Goal: Information Seeking & Learning: Check status

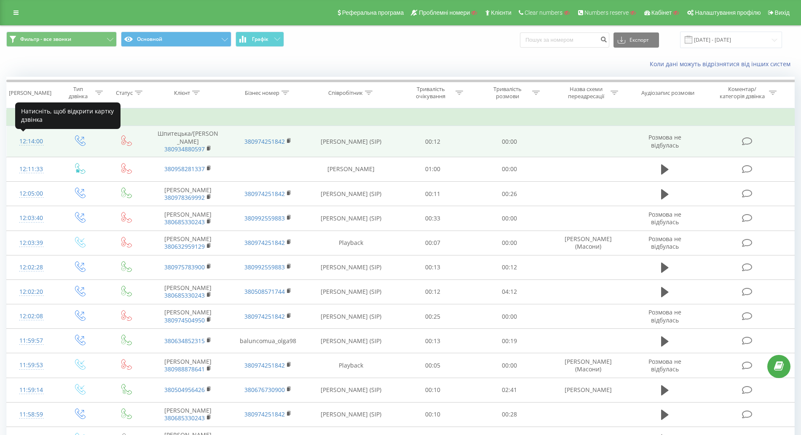
click at [37, 140] on div "12:14:00" at bounding box center [31, 141] width 32 height 16
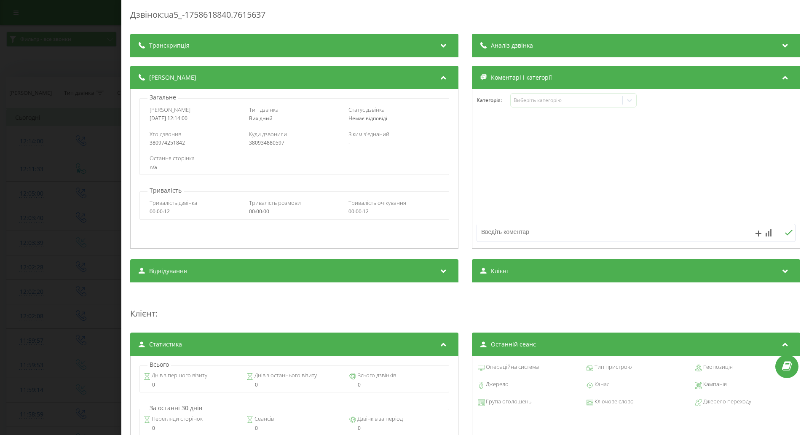
click at [210, 282] on div "Відвідування" at bounding box center [294, 271] width 328 height 24
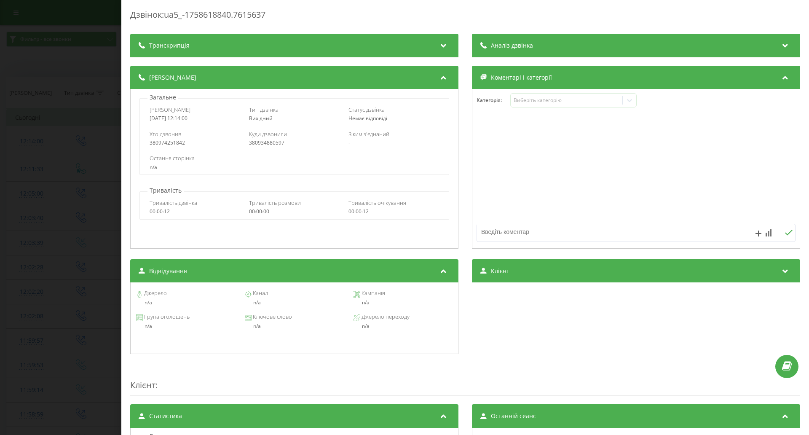
click at [213, 276] on div "Відвідування" at bounding box center [294, 271] width 328 height 24
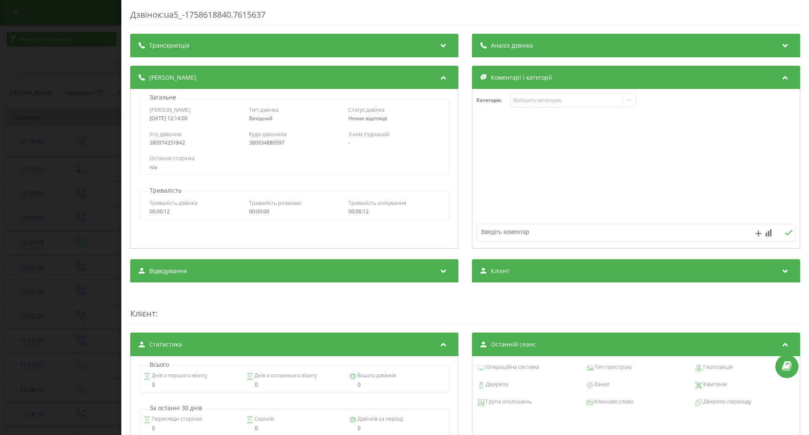
click at [31, 208] on div "Дзвінок : ua5_-1758618840.7615637 Транскрипція Для AI-аналізу майбутніх дзвінкі…" at bounding box center [404, 217] width 809 height 435
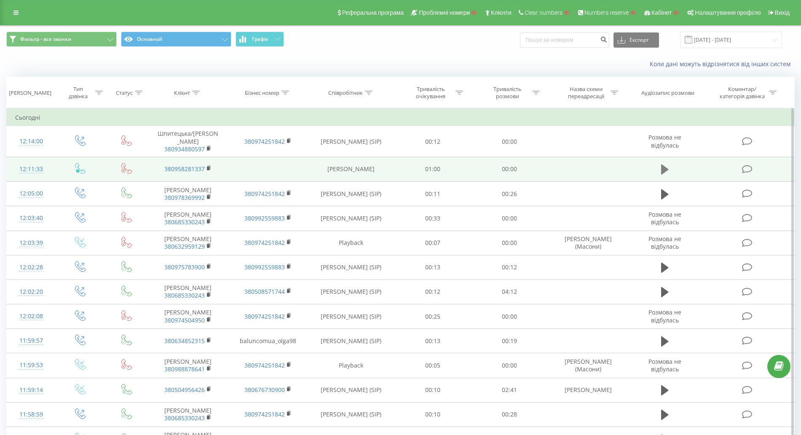
click at [666, 169] on icon at bounding box center [665, 169] width 8 height 10
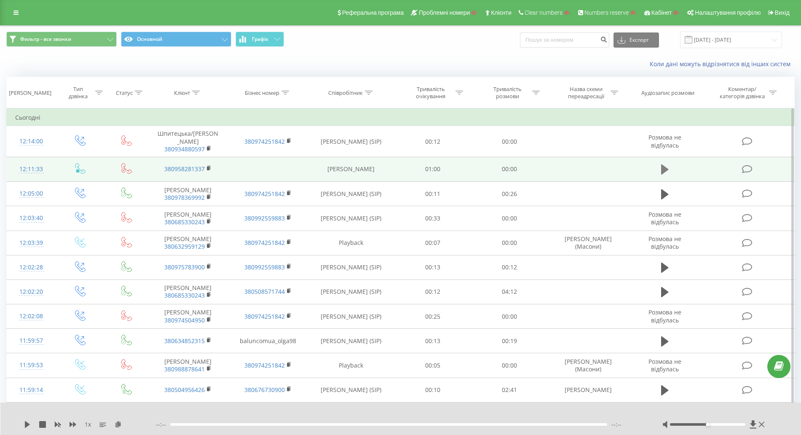
click at [663, 168] on icon at bounding box center [665, 169] width 8 height 10
click at [209, 169] on rect at bounding box center [208, 168] width 3 height 4
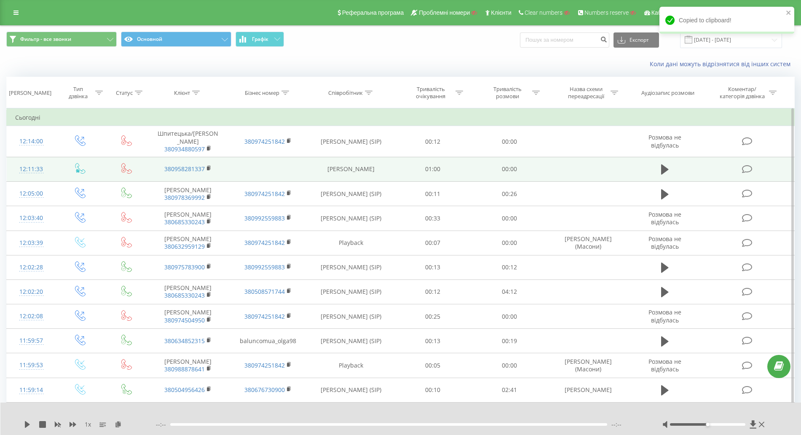
click at [24, 172] on div "12:11:33" at bounding box center [31, 169] width 32 height 16
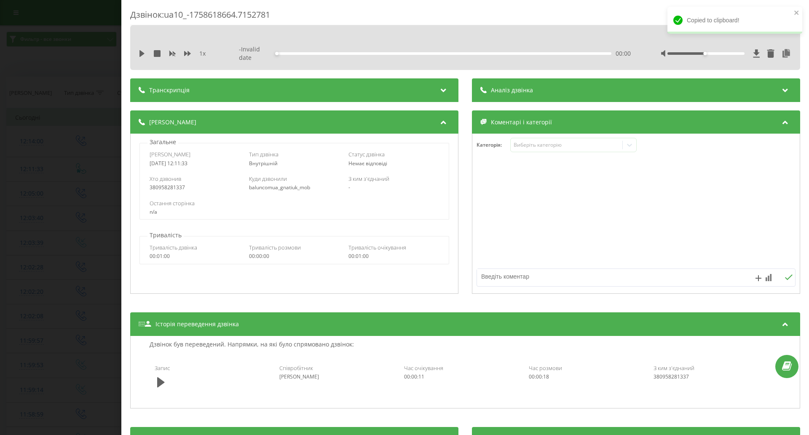
click at [153, 375] on div "Запис Співробітник Ольга Луцик Час очікування 00:00:11 Час розмови 00:00:18 З к…" at bounding box center [465, 377] width 641 height 35
click at [156, 379] on button at bounding box center [161, 382] width 13 height 13
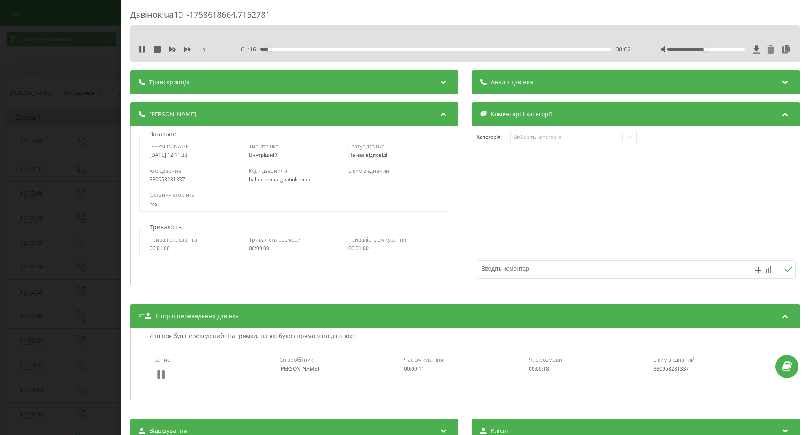
click at [158, 378] on icon at bounding box center [158, 374] width 3 height 9
click at [63, 206] on div "Дзвінок : ua10_-1758618664.7152781 1 x - 01:16 00:02 00:02 Транскрипція Для AI-…" at bounding box center [404, 217] width 809 height 435
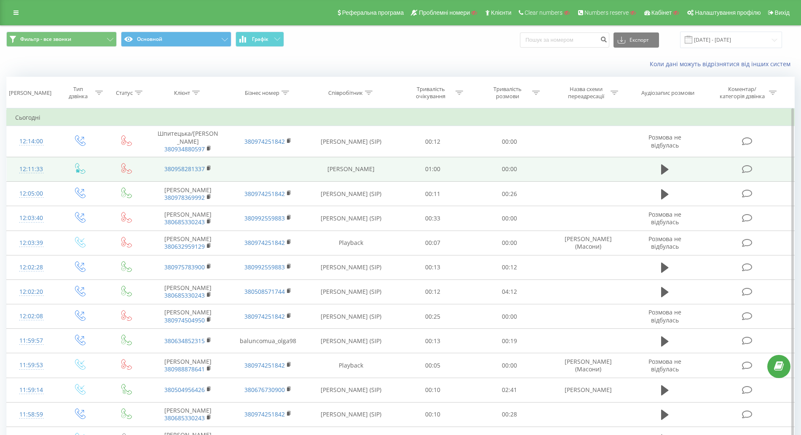
click at [37, 172] on div "12:11:33" at bounding box center [31, 169] width 32 height 16
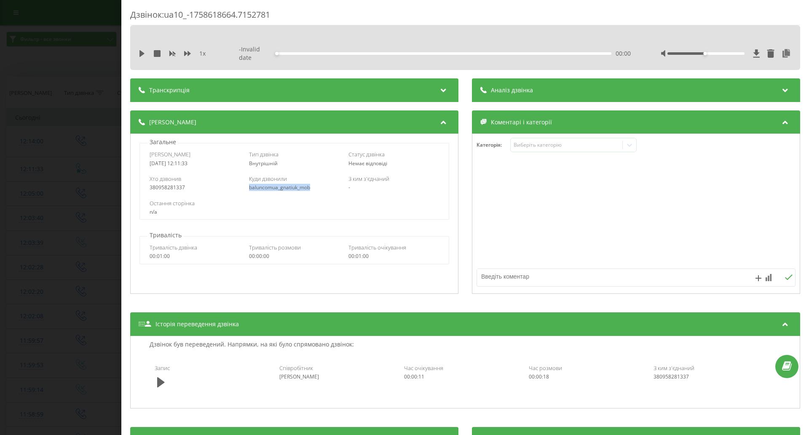
drag, startPoint x: 311, startPoint y: 188, endPoint x: 246, endPoint y: 188, distance: 65.7
click at [246, 188] on div "Хто дзвонив 380958281337 Куди дзвонили baluncomua_gnatiuk_mob З ким з'єднаний -" at bounding box center [294, 183] width 309 height 24
click at [293, 210] on div "n/a" at bounding box center [294, 212] width 289 height 6
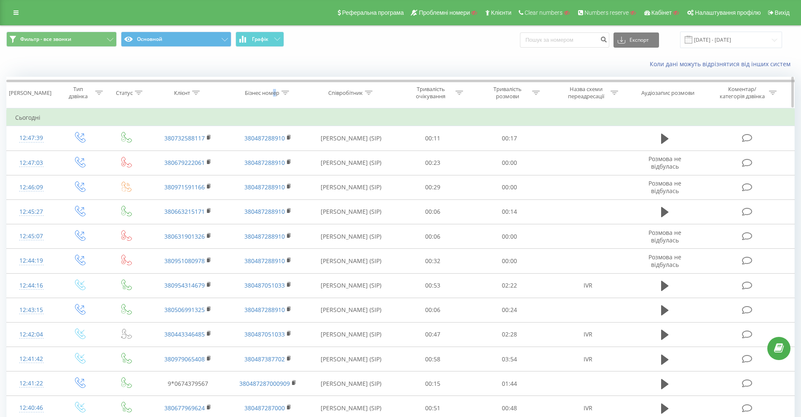
click at [275, 98] on th "Бізнес номер" at bounding box center [268, 92] width 80 height 31
drag, startPoint x: 187, startPoint y: 92, endPoint x: 187, endPoint y: 101, distance: 8.9
click at [187, 92] on div "Клієнт" at bounding box center [182, 92] width 16 height 7
click at [187, 152] on input "text" at bounding box center [188, 153] width 74 height 15
paste input "0638369481"
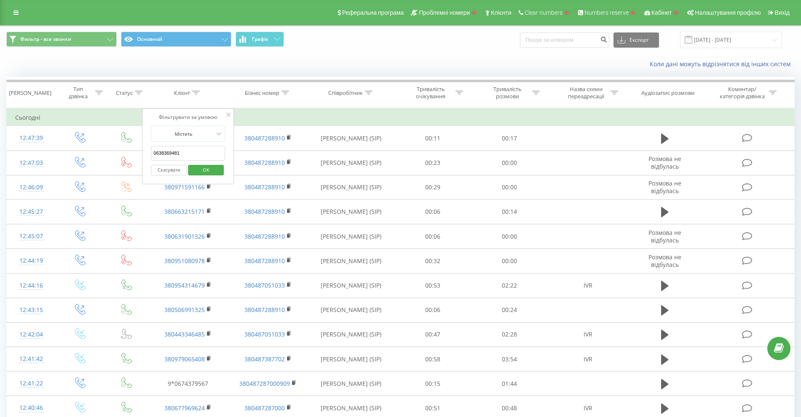
type input "0638369481"
click at [205, 172] on span "OK" at bounding box center [206, 169] width 24 height 13
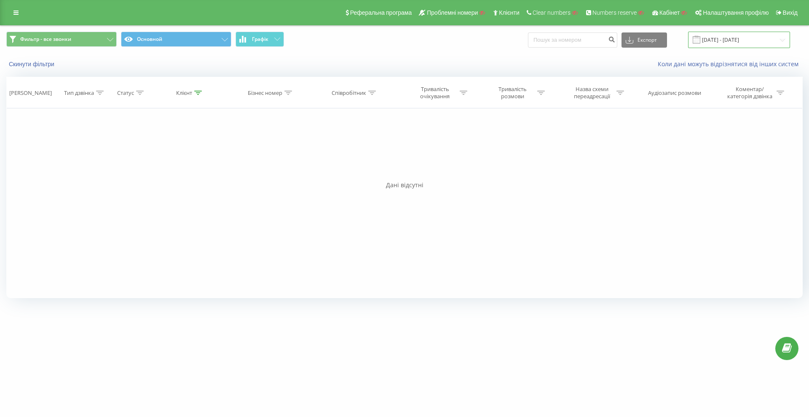
click at [712, 38] on input "23.08.2025 - 23.09.2025" at bounding box center [739, 40] width 102 height 16
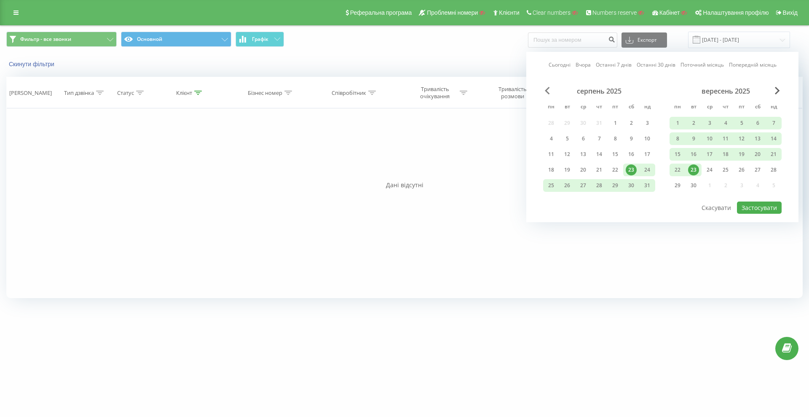
click at [545, 92] on span "Previous Month" at bounding box center [547, 91] width 5 height 8
click at [546, 92] on span "Previous Month" at bounding box center [547, 91] width 5 height 8
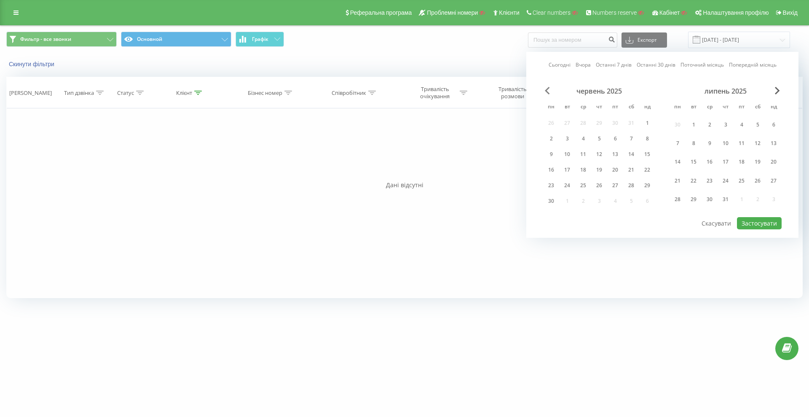
click at [546, 92] on span "Previous Month" at bounding box center [547, 91] width 5 height 8
click at [594, 124] on div "1" at bounding box center [599, 125] width 16 height 16
click at [676, 199] on div "30" at bounding box center [677, 201] width 11 height 11
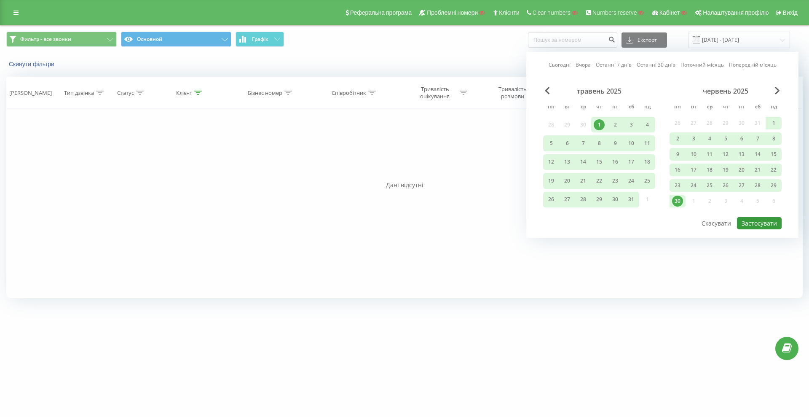
click at [760, 223] on button "Застосувати" at bounding box center [759, 223] width 45 height 12
type input "01.05.2025 - 30.06.2025"
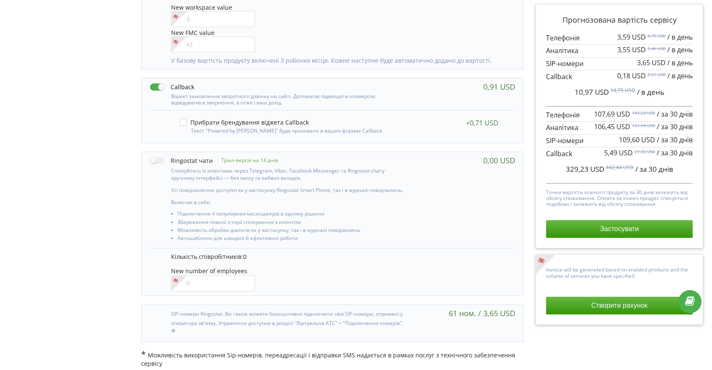
scroll to position [570, 0]
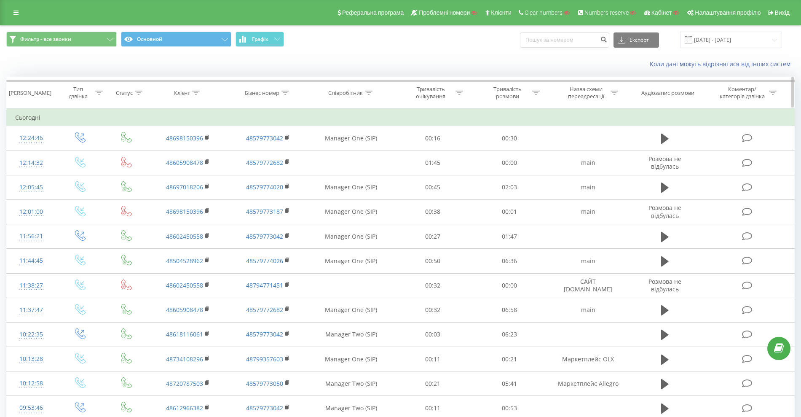
click at [194, 92] on icon at bounding box center [196, 93] width 8 height 4
click at [182, 153] on input "text" at bounding box center [188, 153] width 74 height 15
paste input "48579773186"
type input "48579773186"
click at [201, 171] on span "OK" at bounding box center [206, 169] width 24 height 13
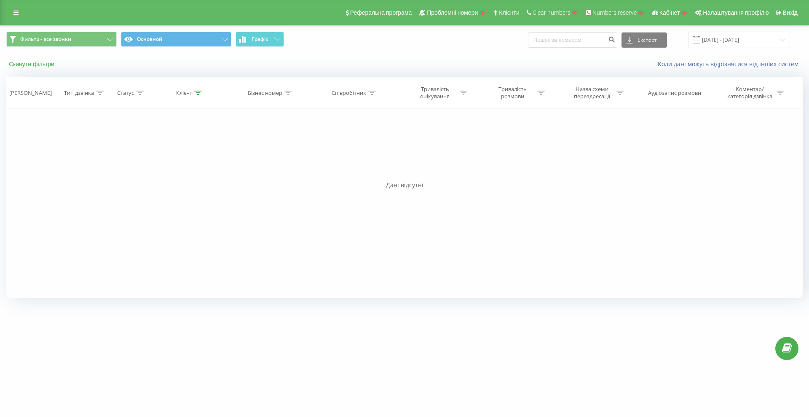
click at [39, 64] on button "Скинути фільтри" at bounding box center [32, 64] width 52 height 8
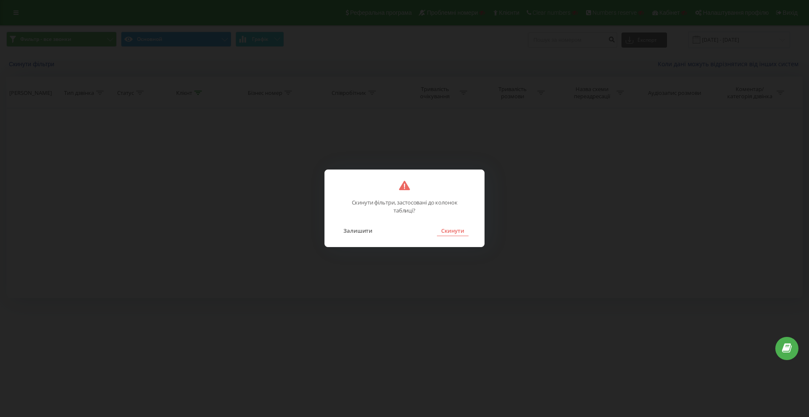
click at [459, 229] on button "Скинути" at bounding box center [453, 230] width 32 height 11
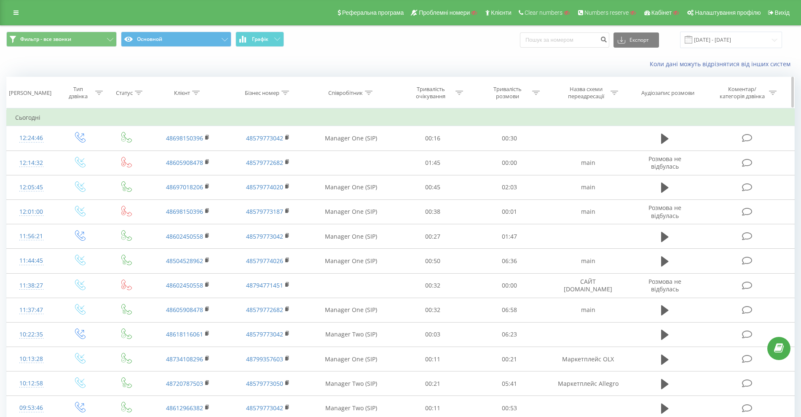
click at [267, 94] on div "Бізнес номер" at bounding box center [262, 92] width 35 height 7
click at [266, 149] on input "text" at bounding box center [268, 153] width 74 height 15
paste input "48579773186"
type input "48579773186"
drag, startPoint x: 276, startPoint y: 159, endPoint x: 286, endPoint y: 168, distance: 13.2
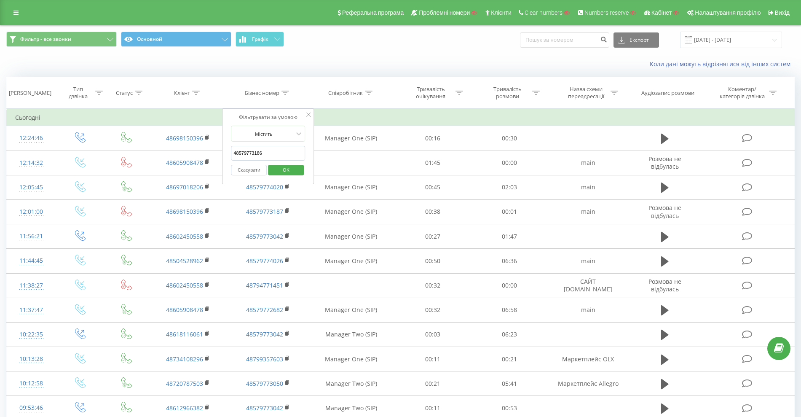
click at [286, 167] on span "OK" at bounding box center [286, 169] width 24 height 13
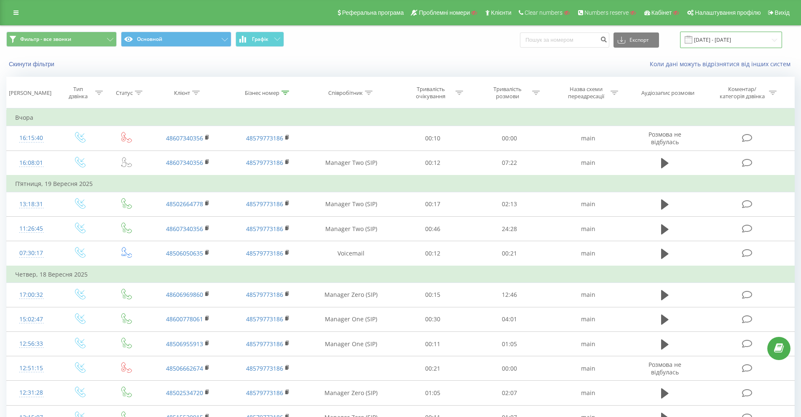
click at [740, 43] on input "23.08.2025 - 23.09.2025" at bounding box center [731, 40] width 102 height 16
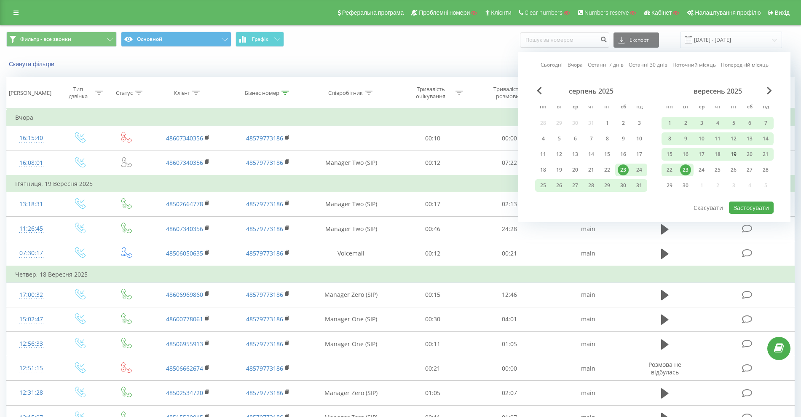
click at [730, 156] on div "19" at bounding box center [733, 154] width 11 height 11
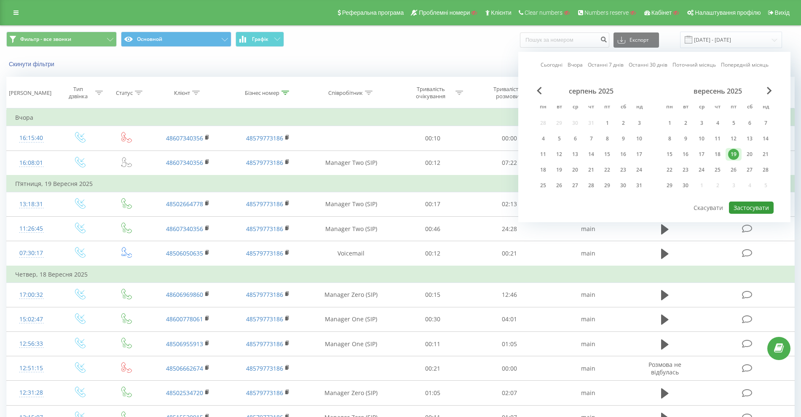
click at [747, 208] on button "Застосувати" at bounding box center [751, 207] width 45 height 12
type input "19.09.2025 - 19.09.2025"
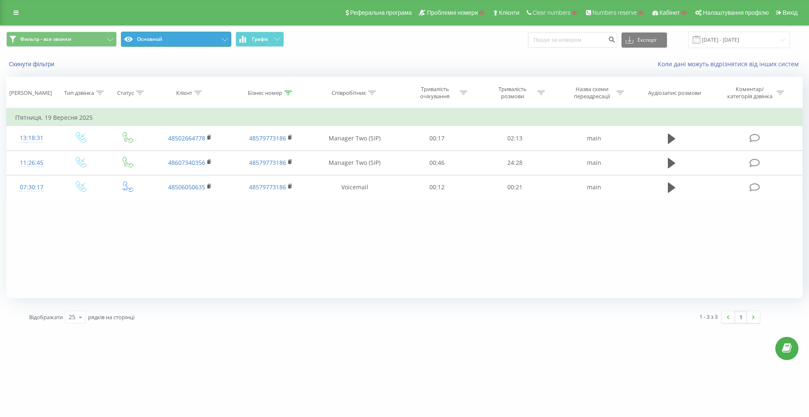
click at [161, 32] on button "Основной" at bounding box center [176, 39] width 110 height 15
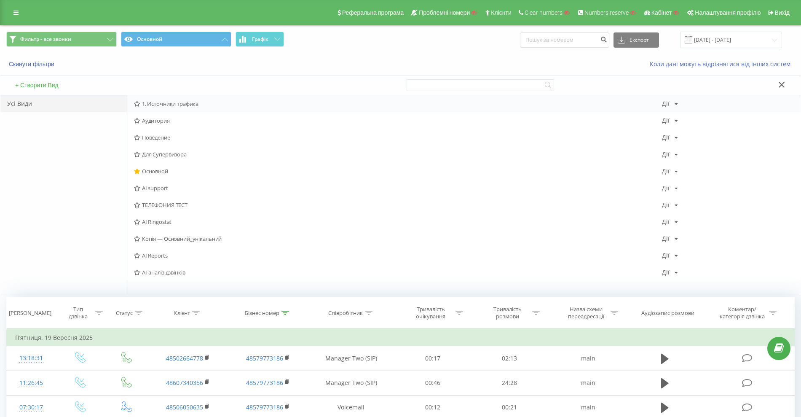
click at [166, 105] on span "1. Источники трафика" at bounding box center [398, 104] width 528 height 6
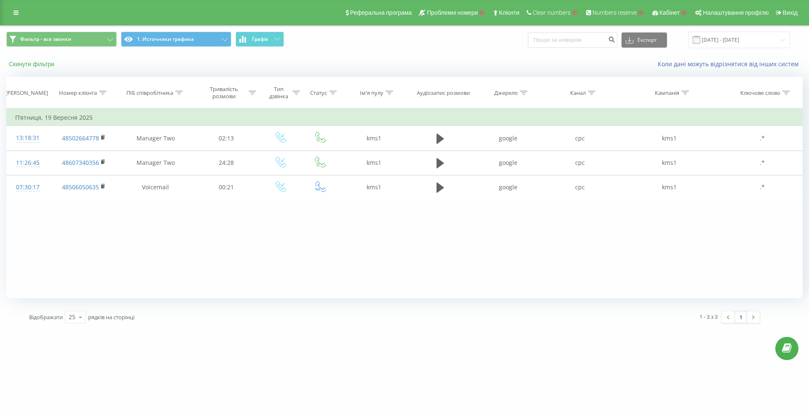
click at [34, 64] on button "Скинути фільтри" at bounding box center [32, 64] width 52 height 8
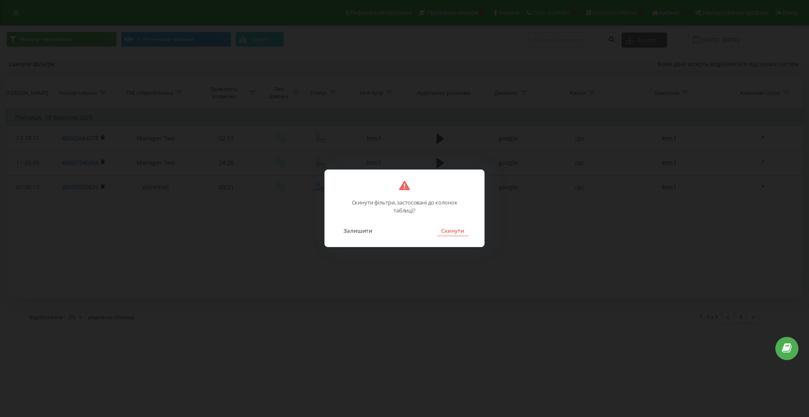
click at [451, 232] on button "Скинути" at bounding box center [453, 230] width 32 height 11
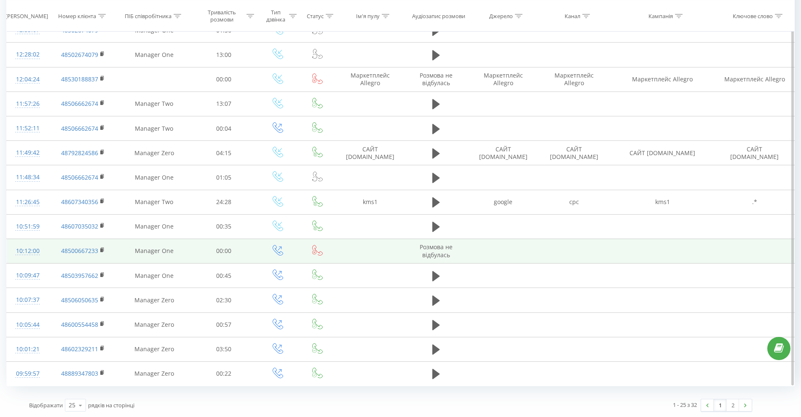
scroll to position [354, 0]
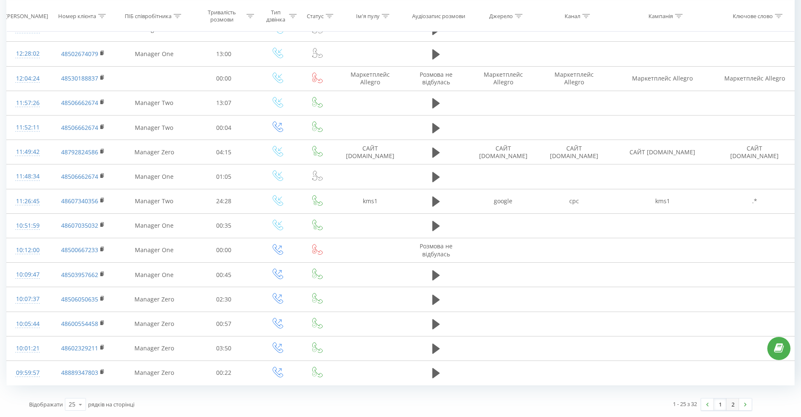
click at [734, 399] on link "2" at bounding box center [733, 404] width 13 height 12
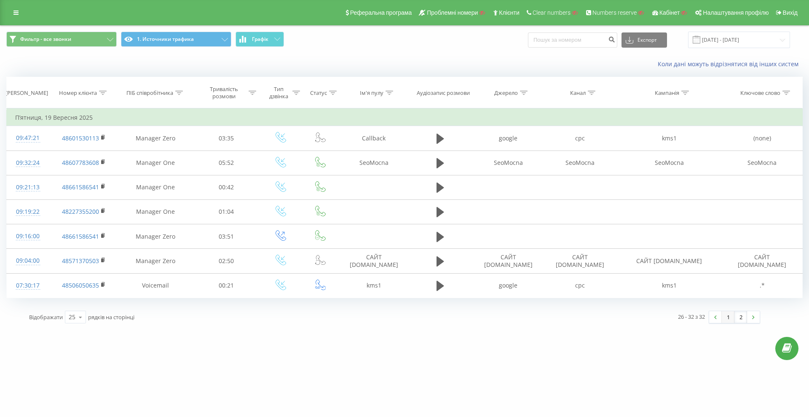
click at [732, 319] on link "1" at bounding box center [728, 317] width 13 height 12
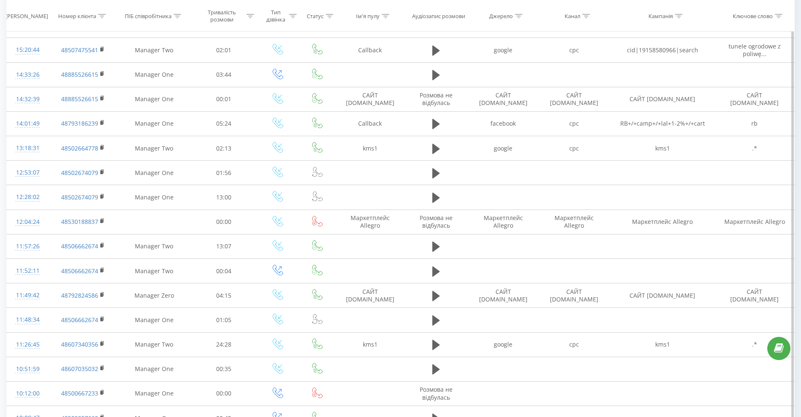
scroll to position [354, 0]
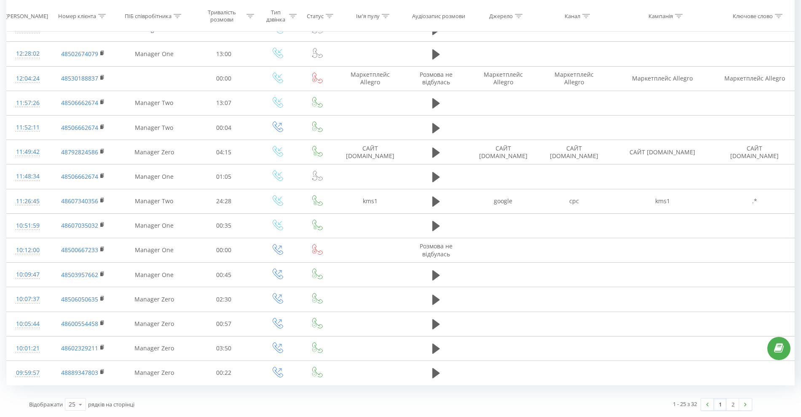
drag, startPoint x: 609, startPoint y: 364, endPoint x: 715, endPoint y: 395, distance: 110.2
drag, startPoint x: 715, startPoint y: 395, endPoint x: 731, endPoint y: 404, distance: 18.3
click at [731, 404] on link "2" at bounding box center [733, 404] width 13 height 12
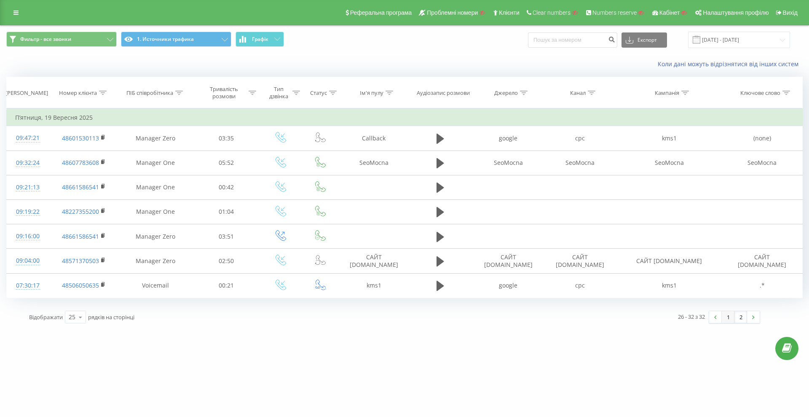
click at [728, 317] on link "1" at bounding box center [728, 317] width 13 height 12
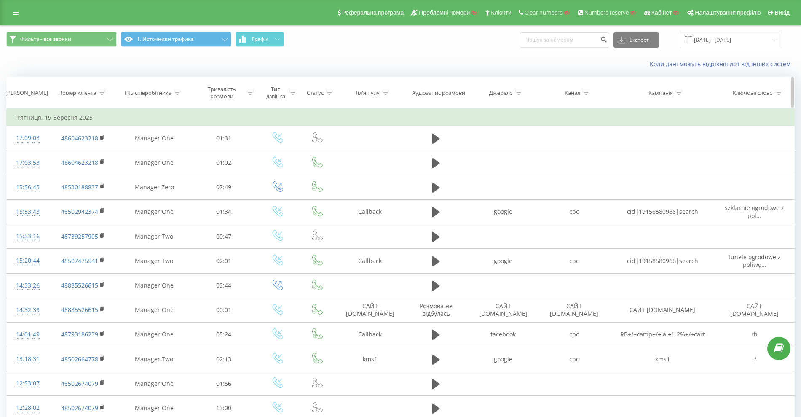
click at [92, 91] on div "Номер клієнта" at bounding box center [77, 92] width 38 height 7
click at [86, 148] on input "text" at bounding box center [83, 153] width 74 height 15
paste input "48579773186"
type input "48579773186"
click at [63, 167] on button "Скасувати" at bounding box center [64, 170] width 36 height 11
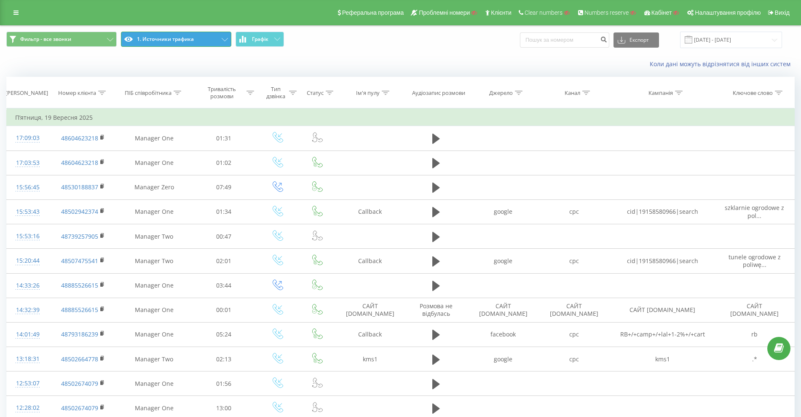
click at [164, 46] on button "1. Источники трафика" at bounding box center [176, 39] width 110 height 15
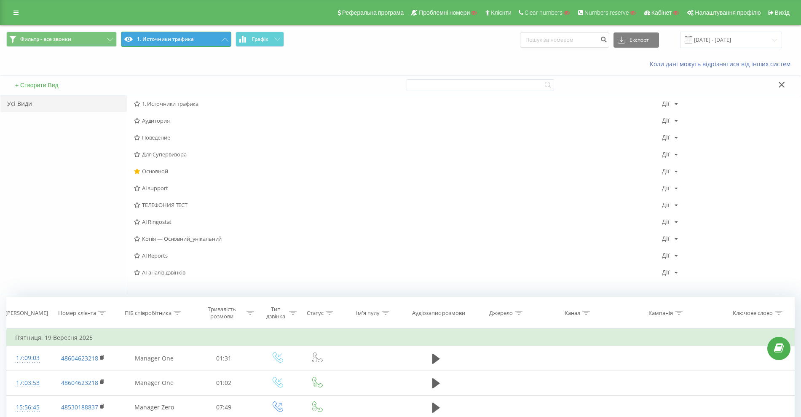
click at [167, 40] on button "1. Источники трафика" at bounding box center [176, 39] width 110 height 15
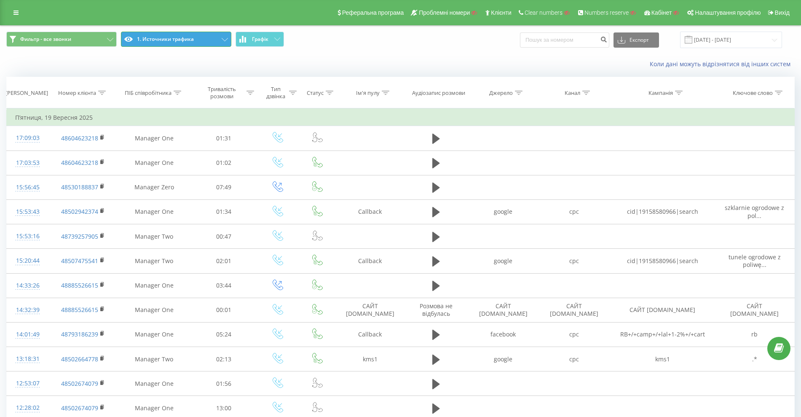
click at [162, 33] on button "1. Источники трафика" at bounding box center [176, 39] width 110 height 15
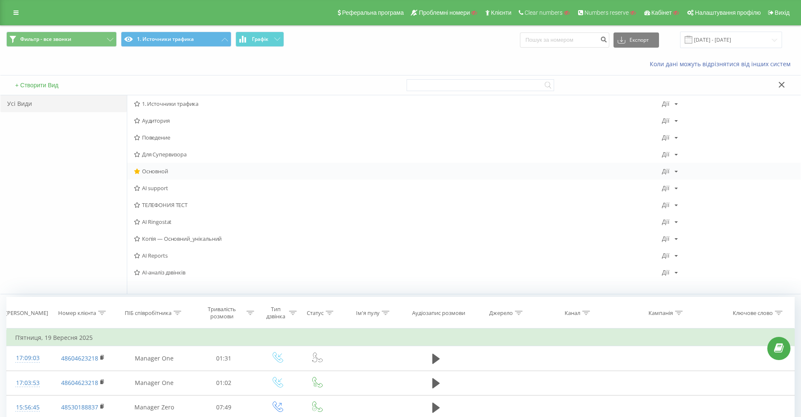
click at [161, 170] on span "Основной" at bounding box center [398, 171] width 528 height 6
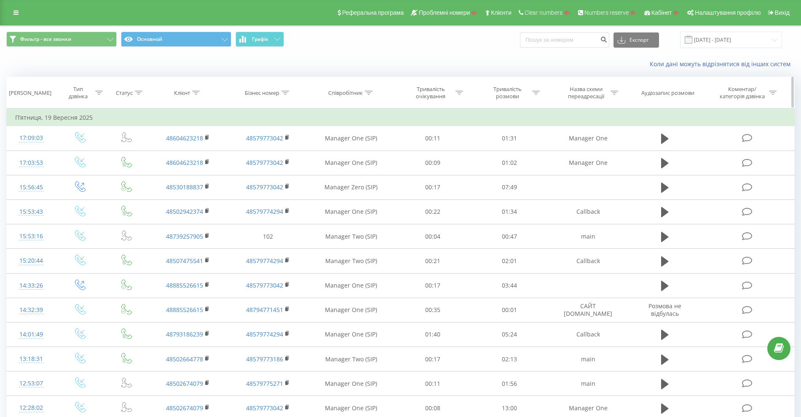
click at [186, 92] on div "Клієнт" at bounding box center [182, 92] width 16 height 7
click at [127, 92] on div "Статус" at bounding box center [124, 92] width 17 height 7
click at [264, 92] on div "Бізнес номер" at bounding box center [262, 92] width 35 height 7
click at [264, 152] on input "text" at bounding box center [268, 153] width 74 height 15
paste input "48579773186"
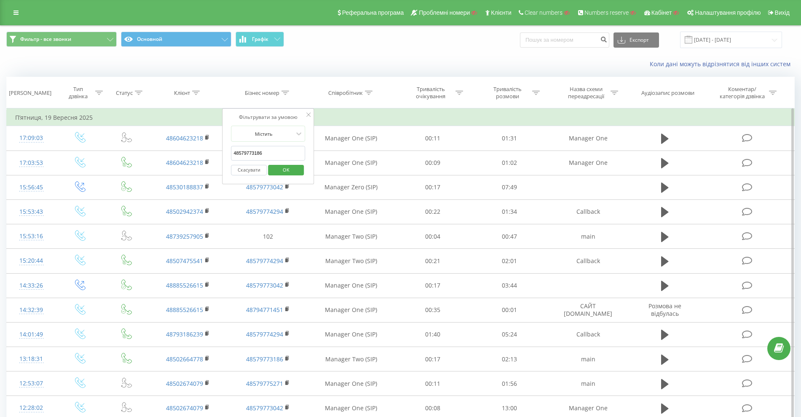
type input "48579773186"
click at [280, 167] on span "OK" at bounding box center [286, 169] width 24 height 13
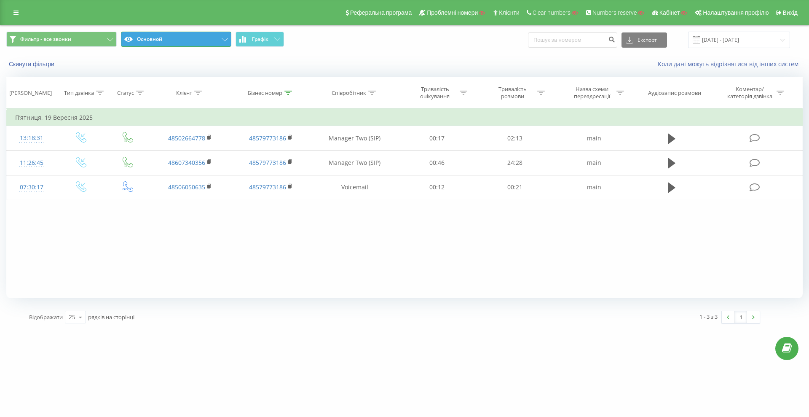
click at [203, 42] on button "Основной" at bounding box center [176, 39] width 110 height 15
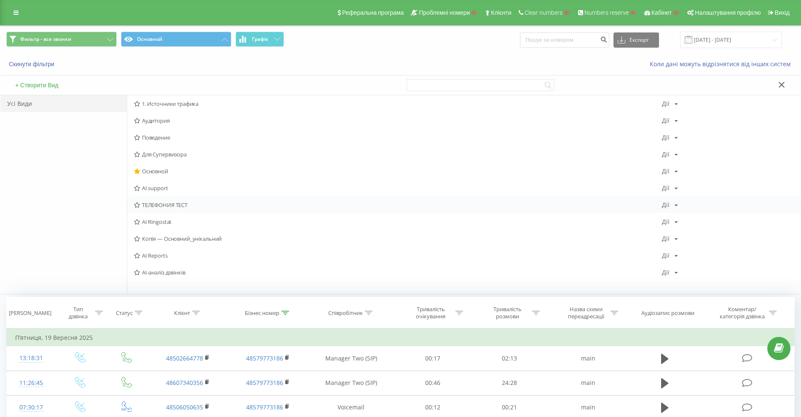
click at [675, 203] on icon at bounding box center [676, 205] width 3 height 5
click at [679, 103] on div "1. Источники трафика Дії Редагувати Копіювати Видалити За замовчуванням Поділит…" at bounding box center [463, 103] width 673 height 17
click at [675, 104] on icon at bounding box center [676, 104] width 3 height 5
click at [681, 128] on div "Копіювати" at bounding box center [703, 131] width 80 height 16
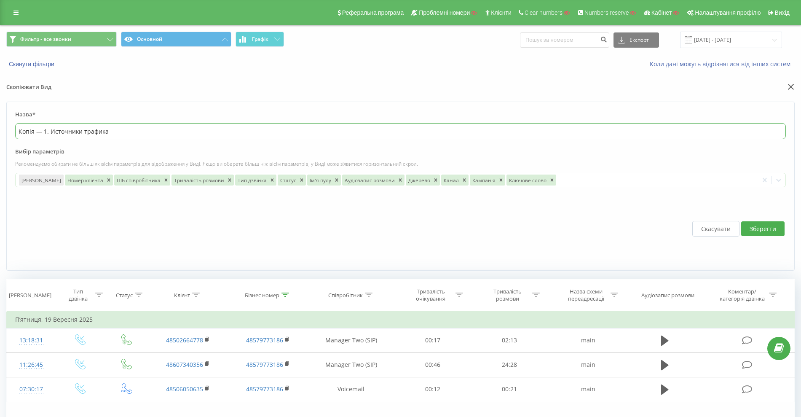
click at [138, 131] on input "Копія — 1. Источники трафика" at bounding box center [400, 131] width 771 height 16
type input "Client ID"
click at [558, 180] on div at bounding box center [657, 180] width 198 height 10
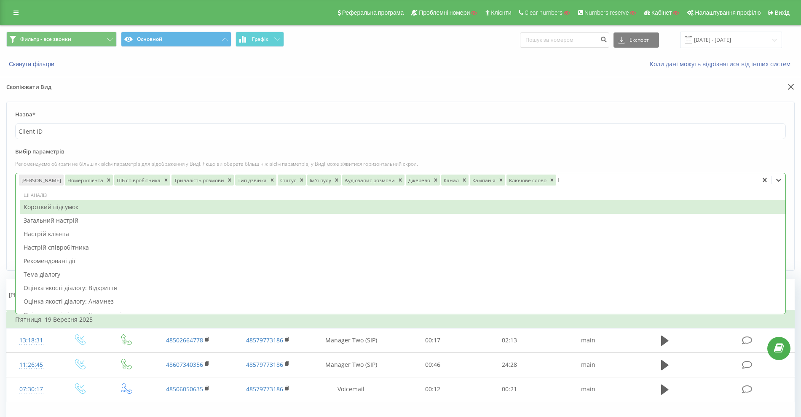
type input "ID"
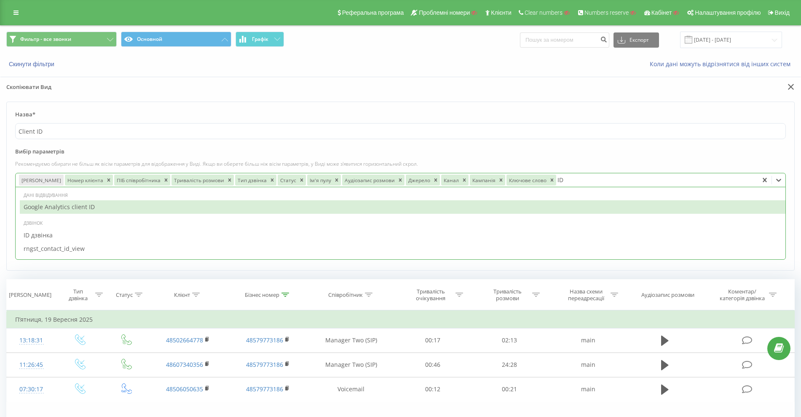
click at [130, 206] on div "Google Analytics client ID" at bounding box center [403, 206] width 766 height 13
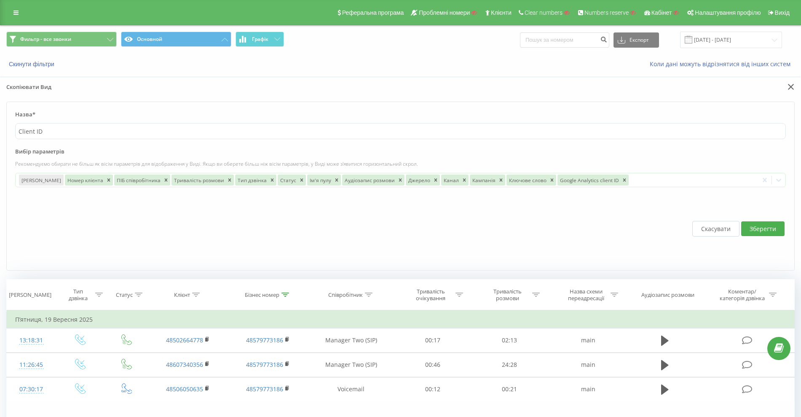
click at [286, 114] on label "Назва*" at bounding box center [400, 116] width 771 height 13
click at [760, 227] on button "Зберегти" at bounding box center [762, 228] width 43 height 15
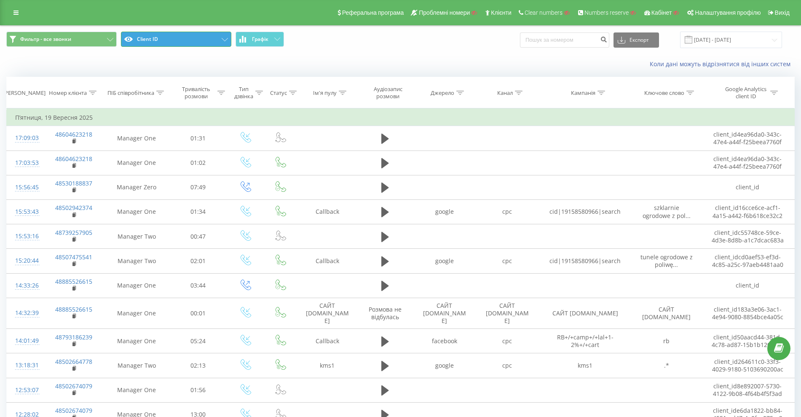
click at [169, 44] on button "Client ID" at bounding box center [176, 39] width 110 height 15
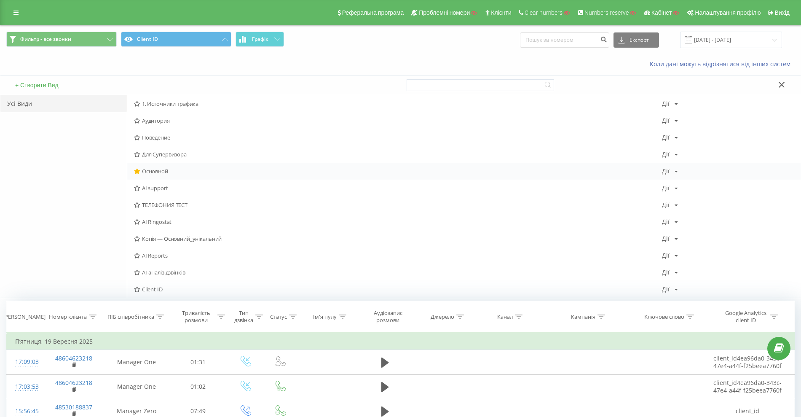
click at [156, 169] on span "Основной" at bounding box center [398, 171] width 528 height 6
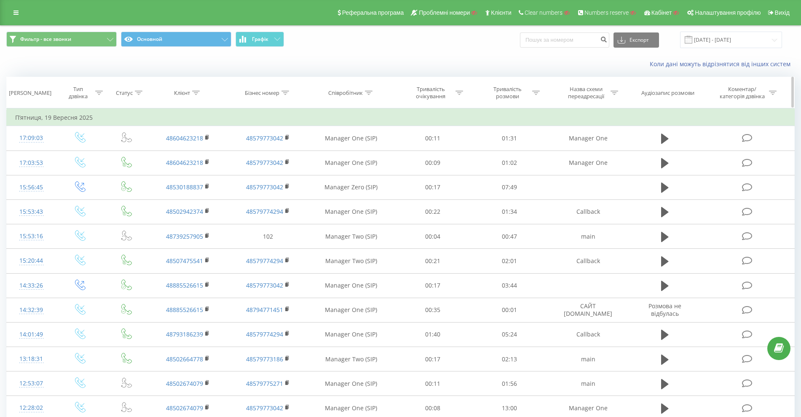
click at [179, 92] on div "Клієнт" at bounding box center [182, 92] width 16 height 7
click at [195, 146] on input "text" at bounding box center [188, 153] width 74 height 15
paste input "48579773186"
type input "48579773186"
click at [207, 170] on span "OK" at bounding box center [206, 169] width 24 height 13
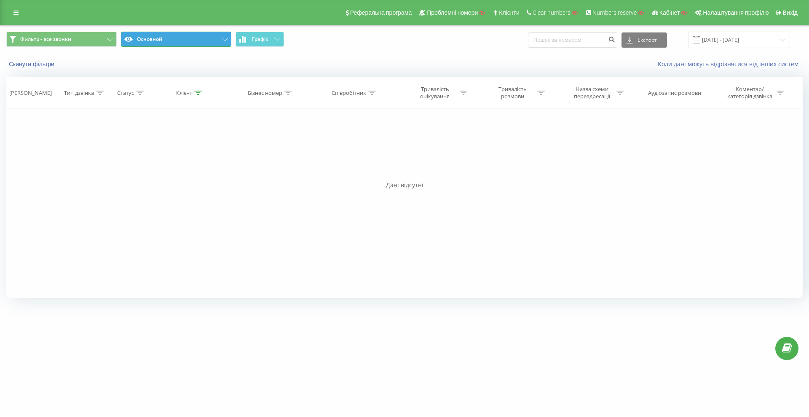
click at [168, 43] on button "Основной" at bounding box center [176, 39] width 110 height 15
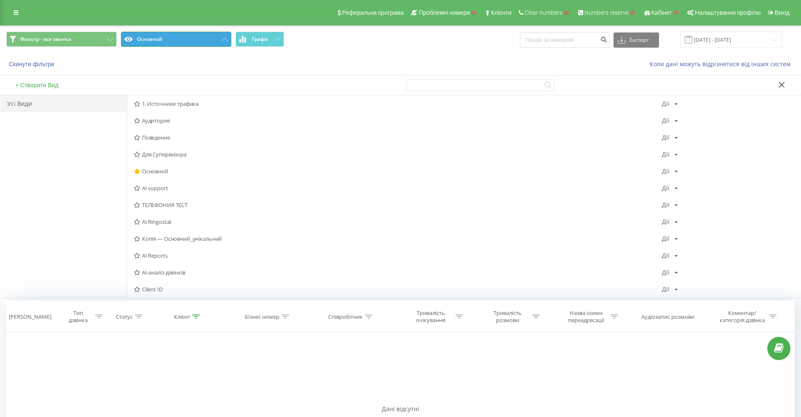
click at [172, 41] on button "Основной" at bounding box center [176, 39] width 110 height 15
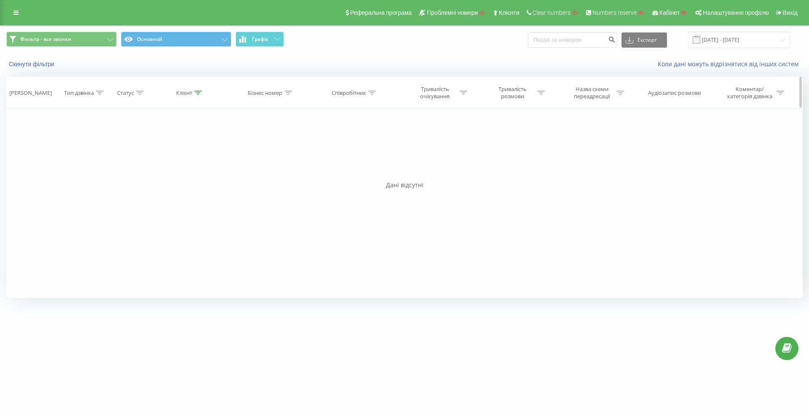
click at [185, 94] on div "Клієнт" at bounding box center [184, 92] width 16 height 7
click at [170, 166] on button "Скасувати" at bounding box center [171, 170] width 36 height 11
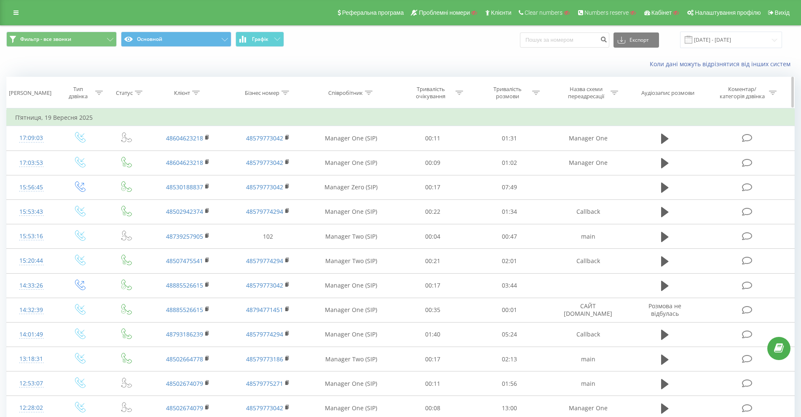
click at [266, 97] on th "Бізнес номер" at bounding box center [268, 92] width 80 height 31
click at [266, 94] on div "Бізнес номер" at bounding box center [262, 92] width 35 height 7
click at [255, 154] on input "text" at bounding box center [268, 153] width 74 height 15
paste input "48579773186"
type input "48579773186"
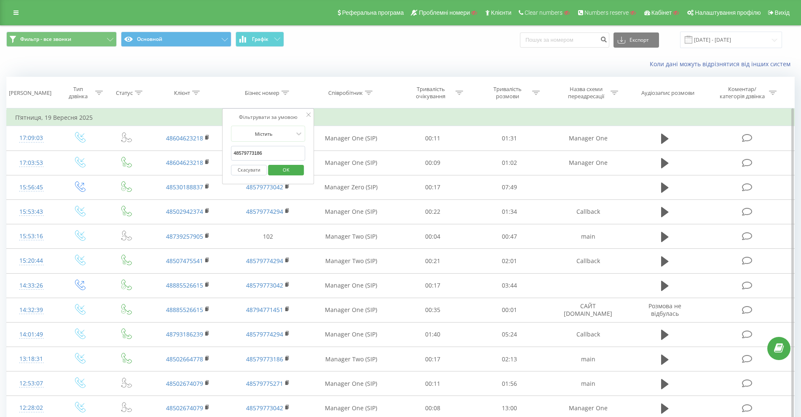
click at [286, 164] on span "OK" at bounding box center [286, 169] width 24 height 13
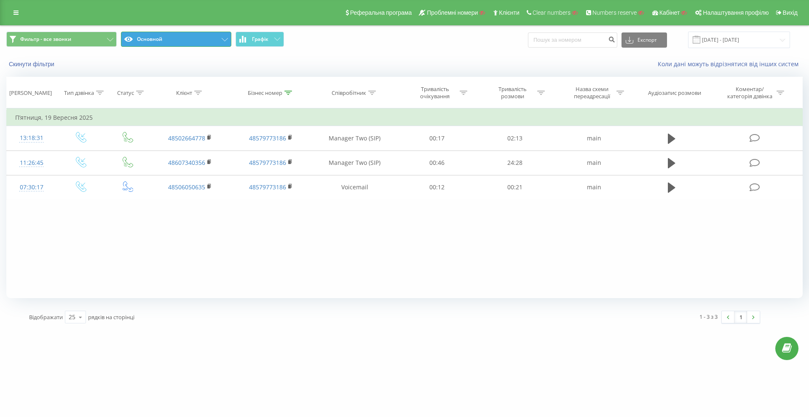
click at [183, 40] on button "Основной" at bounding box center [176, 39] width 110 height 15
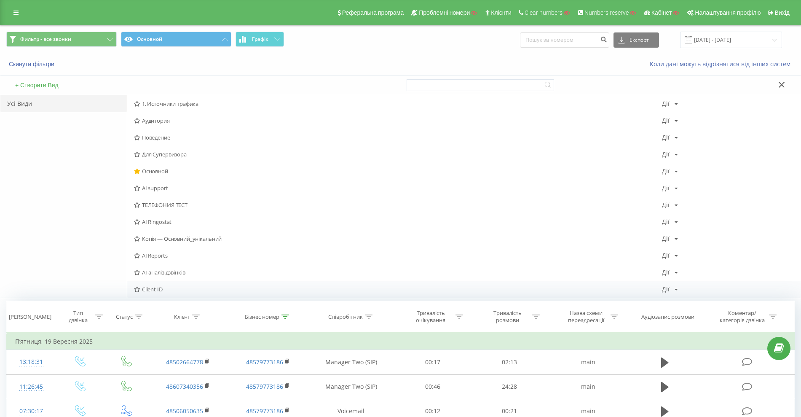
click at [161, 290] on span "Client ID" at bounding box center [398, 289] width 528 height 6
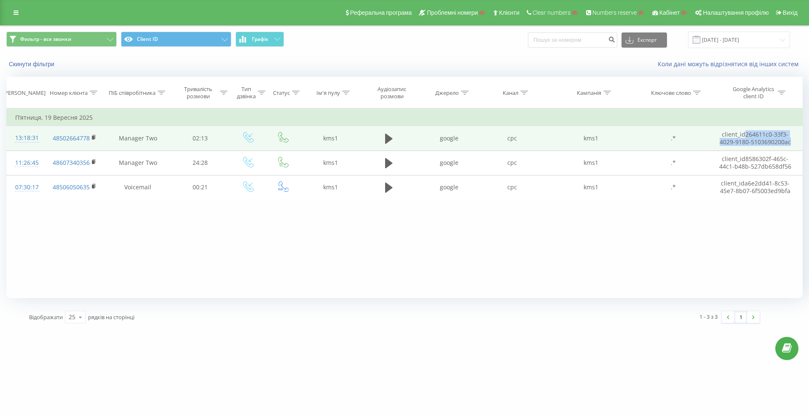
drag, startPoint x: 797, startPoint y: 141, endPoint x: 746, endPoint y: 135, distance: 50.5
click at [745, 136] on div "Фільтрувати за умовою Містить Скасувати OK Фільтрувати за умовою Містить Скасув…" at bounding box center [404, 203] width 797 height 190
copy td "264611c0-33f3-4029-9180-5103690200ac"
click at [23, 133] on div "13:18:31" at bounding box center [25, 138] width 21 height 16
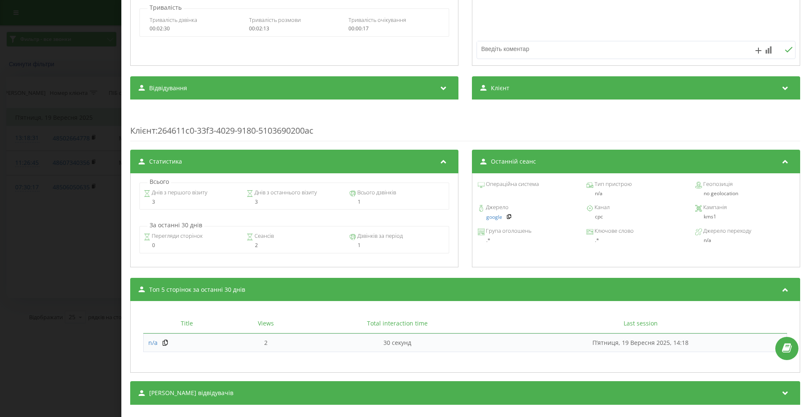
scroll to position [233, 0]
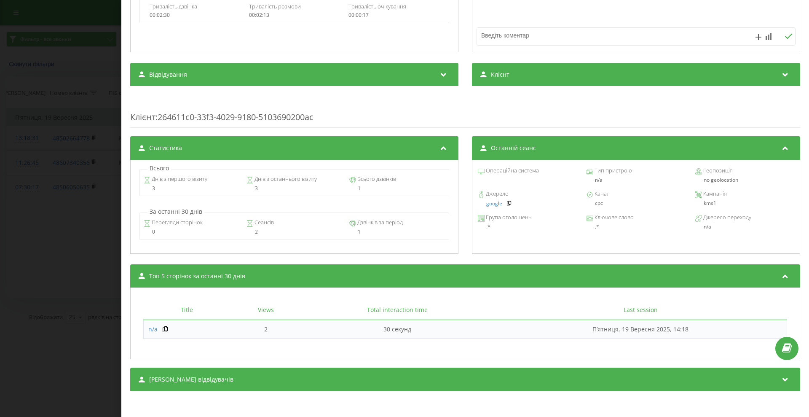
click at [373, 380] on div "Сеанси відвідувачів" at bounding box center [465, 380] width 670 height 24
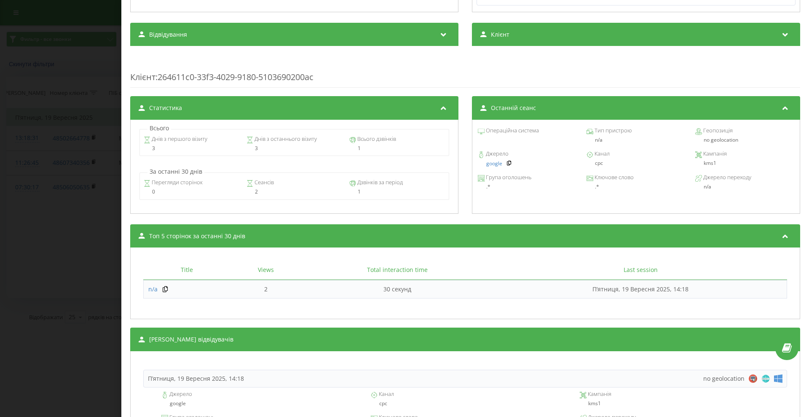
scroll to position [391, 0]
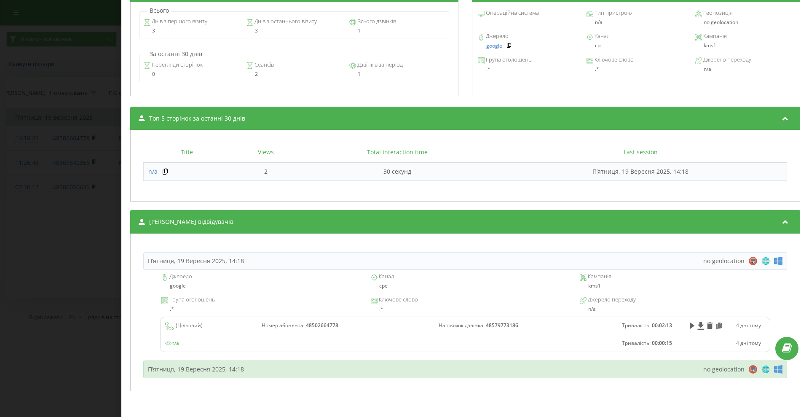
click at [347, 372] on div "П’ятниця, 19 Вересня 2025, 14:18 no geolocation" at bounding box center [465, 369] width 644 height 18
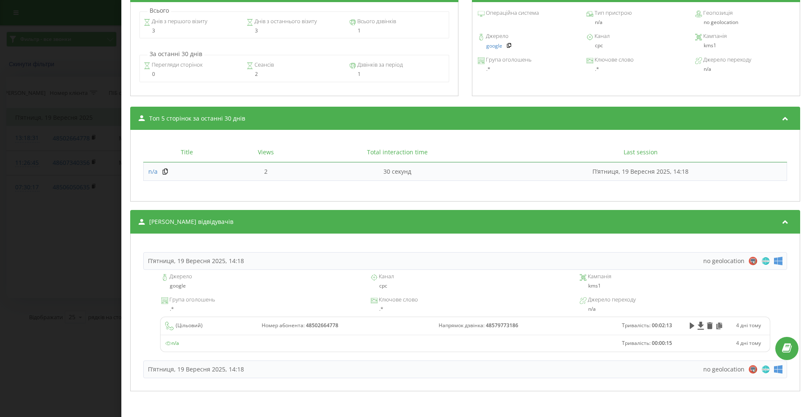
scroll to position [373, 0]
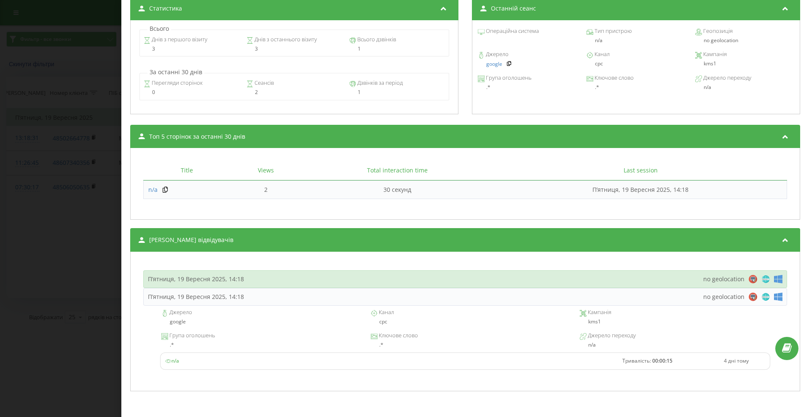
click at [298, 279] on div "П’ятниця, 19 Вересня 2025, 14:18 no geolocation" at bounding box center [465, 279] width 644 height 18
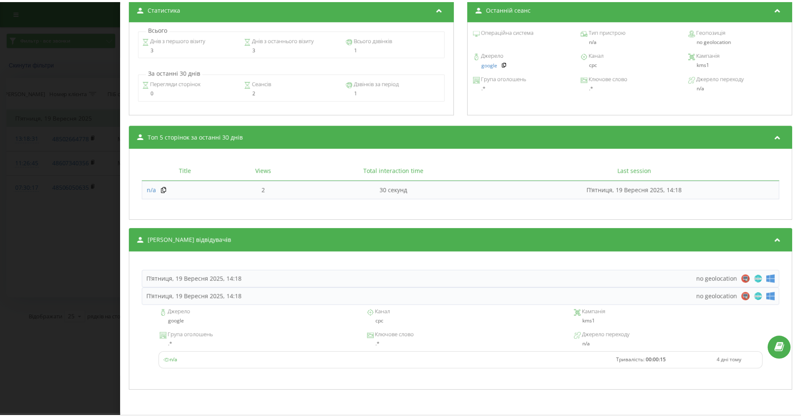
scroll to position [391, 0]
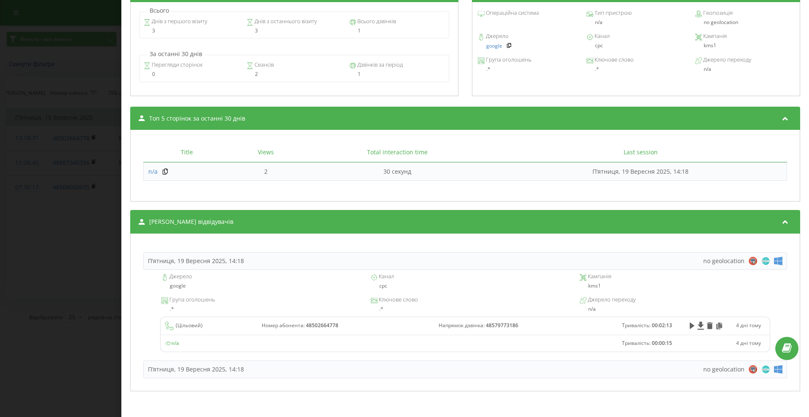
click at [85, 149] on div "Дзвінок : de5_-1758280711.3160527 1 x - 02:11 00:00 00:00 Транскрипція Для AI-а…" at bounding box center [404, 208] width 809 height 417
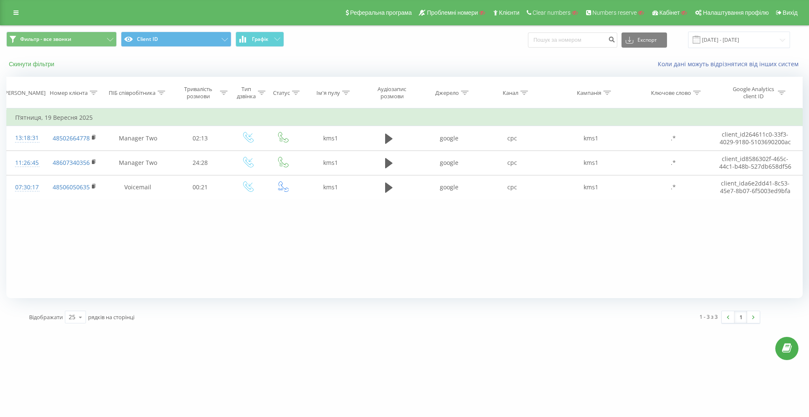
click at [38, 65] on button "Скинути фільтри" at bounding box center [32, 64] width 52 height 8
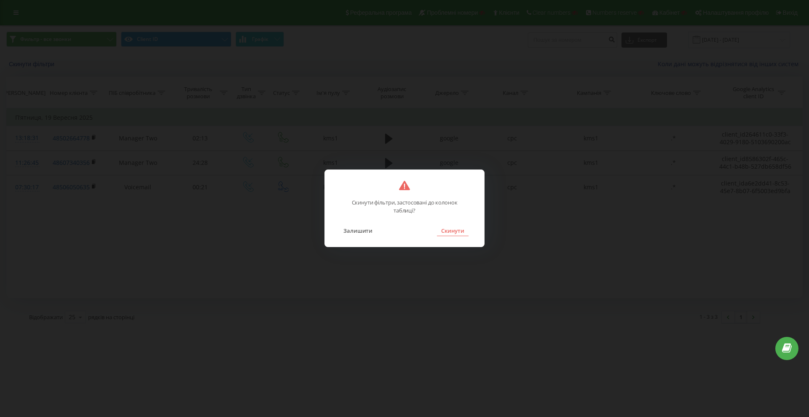
click at [441, 225] on div "Залишити Скинути" at bounding box center [404, 225] width 142 height 21
click at [444, 225] on button "Скинути" at bounding box center [453, 230] width 32 height 11
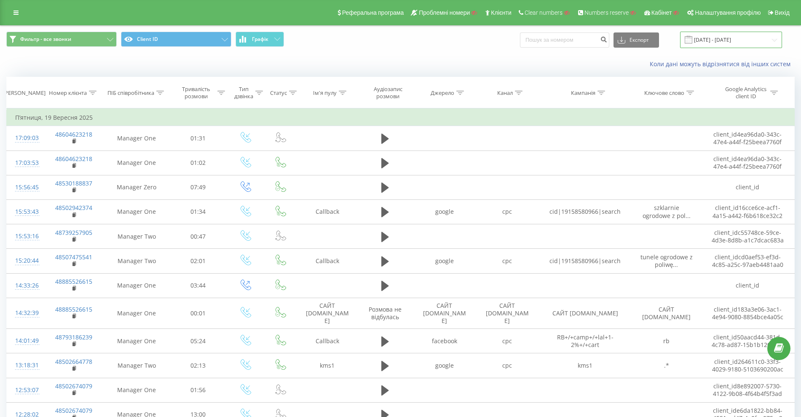
click at [729, 46] on input "19.09.2025 - 19.09.2025" at bounding box center [731, 40] width 102 height 16
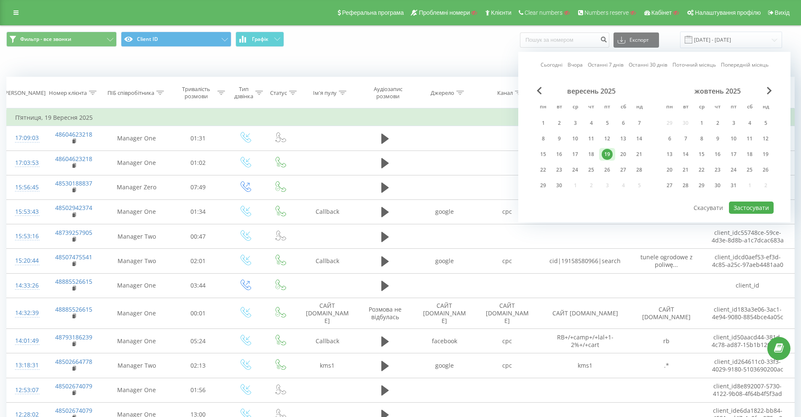
click at [611, 151] on div "19" at bounding box center [607, 154] width 11 height 11
click at [740, 211] on button "Застосувати" at bounding box center [751, 207] width 45 height 12
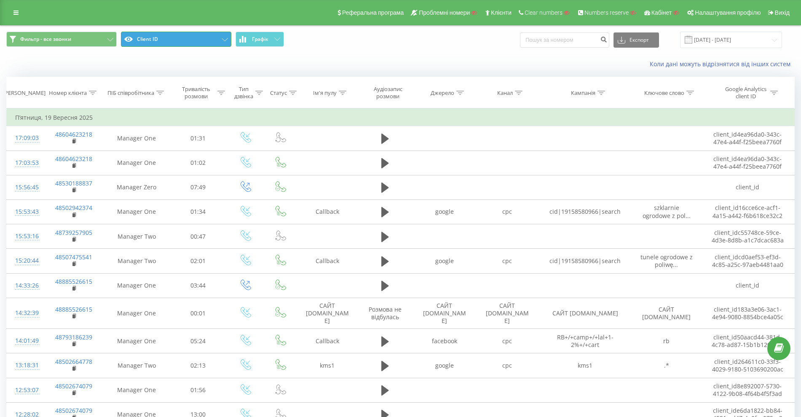
click at [200, 40] on button "Client ID" at bounding box center [176, 39] width 110 height 15
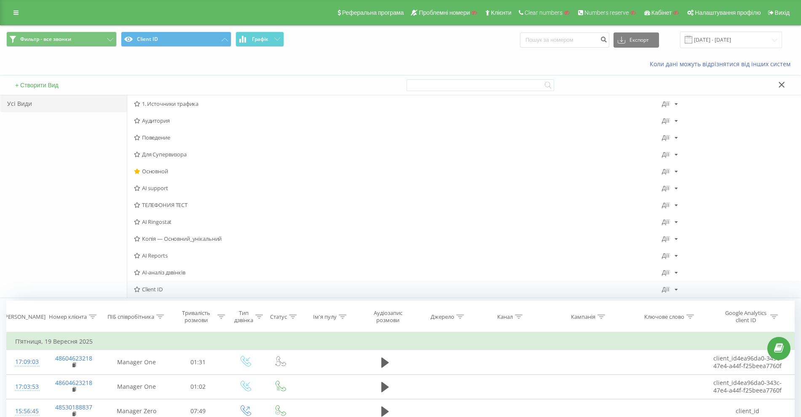
click at [669, 287] on div "Дії" at bounding box center [666, 289] width 8 height 6
click at [686, 313] on span "Копіювати" at bounding box center [698, 315] width 26 height 7
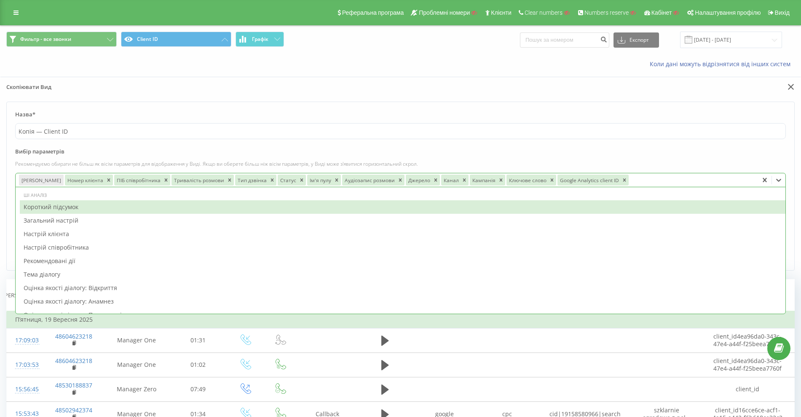
click at [657, 186] on div "Дата дзвінка Номер клієнта ПІБ співробітника Тривалість розмови Тип дзвінка Ста…" at bounding box center [387, 179] width 743 height 13
type input "т"
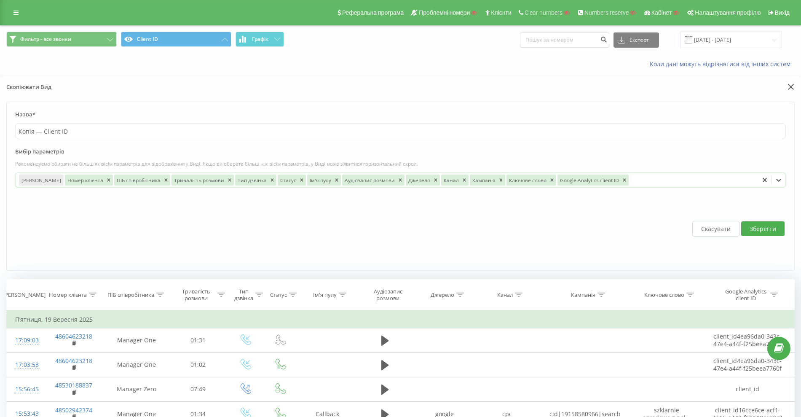
click at [715, 226] on button "Скасувати" at bounding box center [715, 229] width 47 height 16
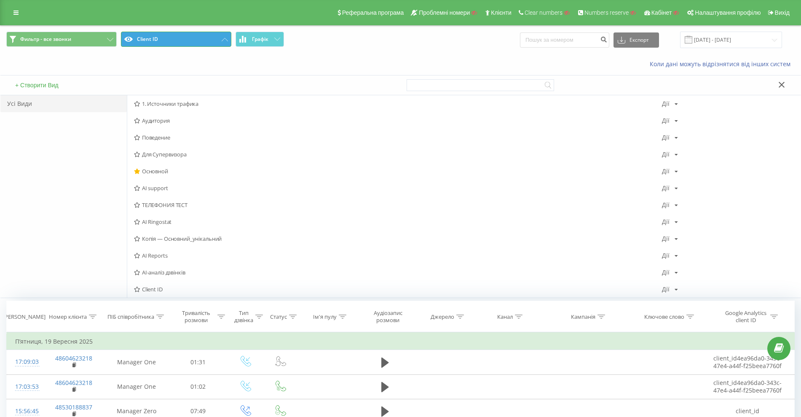
click at [189, 38] on button "Client ID" at bounding box center [176, 39] width 110 height 15
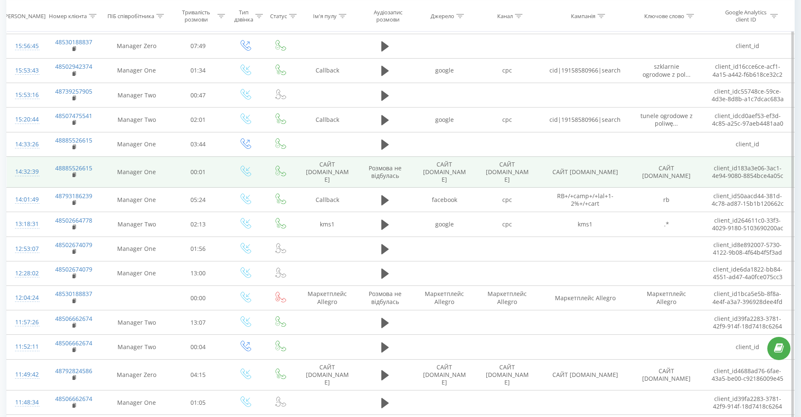
scroll to position [158, 0]
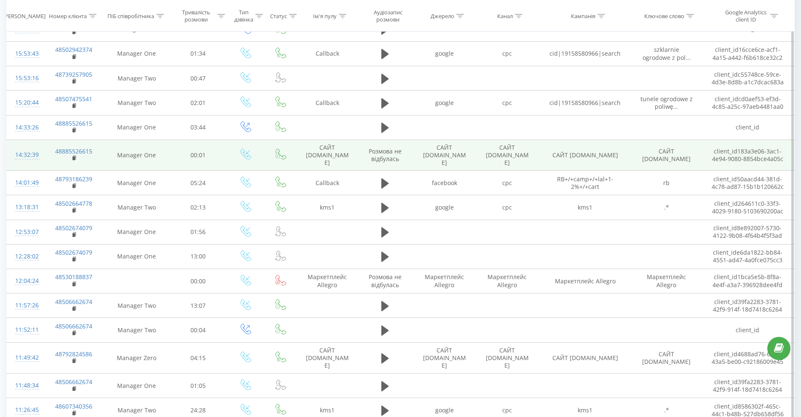
drag, startPoint x: 321, startPoint y: 145, endPoint x: 350, endPoint y: 162, distance: 33.6
click at [350, 162] on td "САЙТ mocnaszklarnia.pl" at bounding box center [327, 154] width 60 height 31
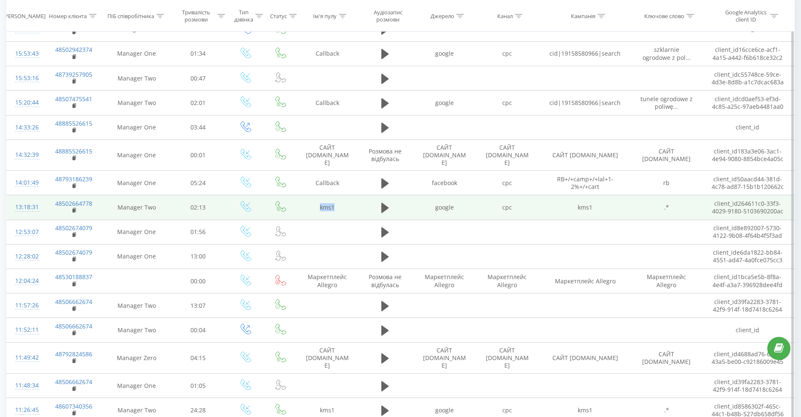
drag, startPoint x: 314, startPoint y: 203, endPoint x: 345, endPoint y: 209, distance: 30.9
click at [345, 209] on td "kms1" at bounding box center [327, 207] width 60 height 24
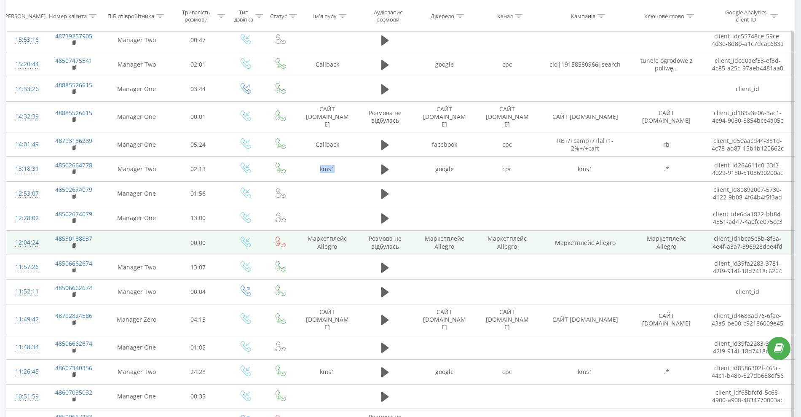
scroll to position [211, 0]
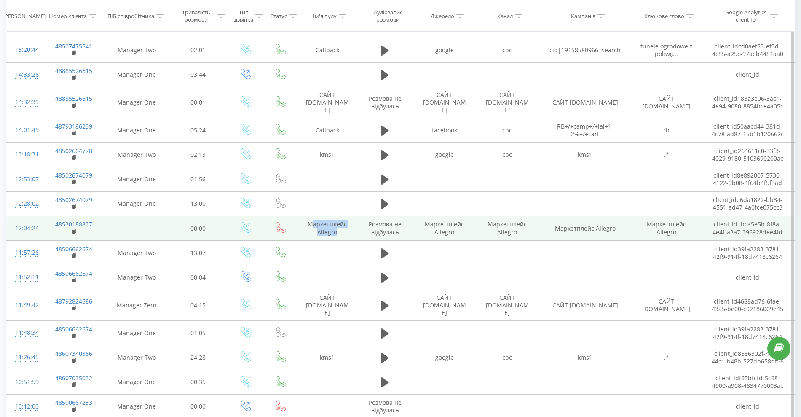
drag, startPoint x: 315, startPoint y: 221, endPoint x: 343, endPoint y: 233, distance: 30.4
click at [343, 232] on td "Маркетплейс Allegro" at bounding box center [327, 228] width 60 height 24
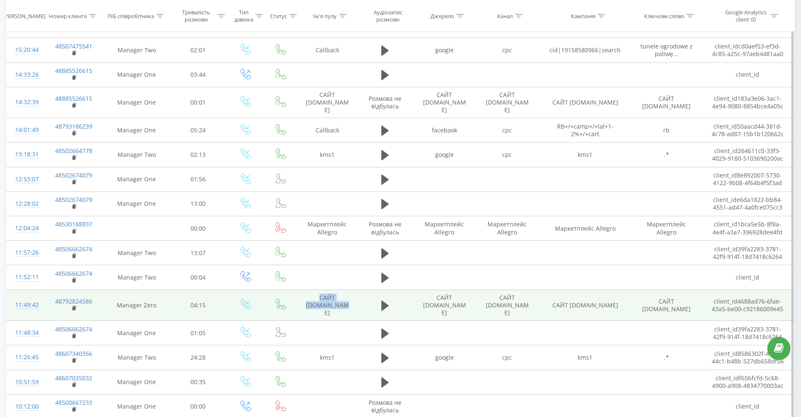
drag, startPoint x: 310, startPoint y: 294, endPoint x: 344, endPoint y: 305, distance: 35.9
click at [344, 305] on td "САЙТ mocnaszklarnia.pl" at bounding box center [327, 305] width 60 height 31
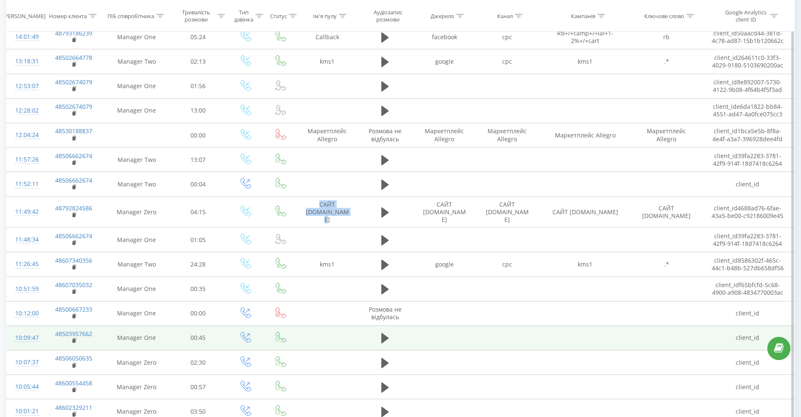
scroll to position [367, 0]
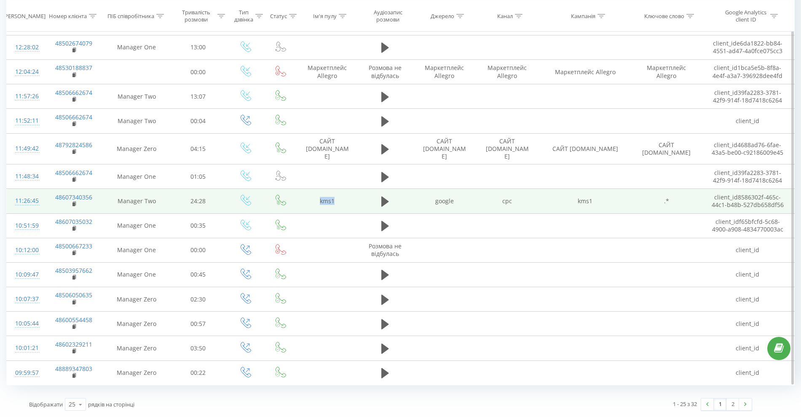
drag, startPoint x: 312, startPoint y: 195, endPoint x: 364, endPoint y: 204, distance: 52.1
click at [357, 202] on tr "11:26:45 48607340356 Manager Two 24:28 kms1 google cpc kms1 .* client_id 858630…" at bounding box center [401, 201] width 788 height 24
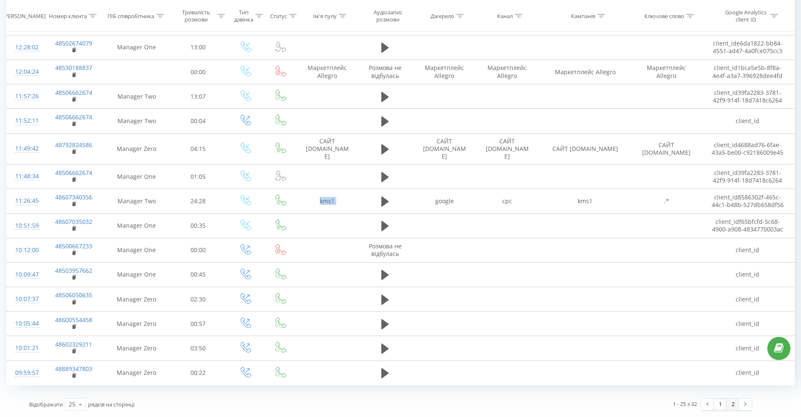
click at [731, 408] on link "2" at bounding box center [733, 404] width 13 height 12
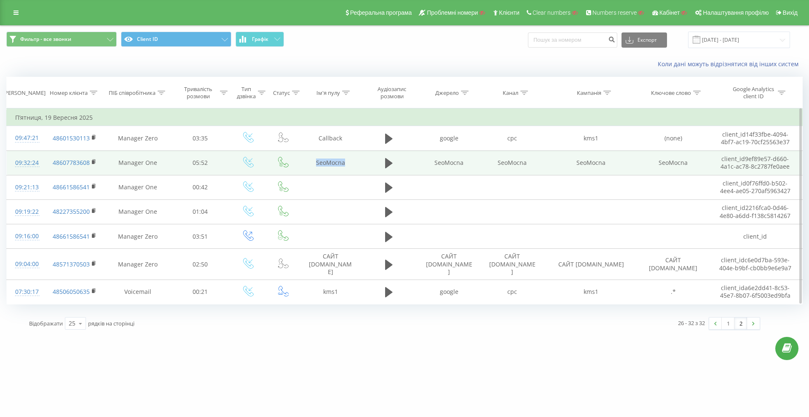
drag, startPoint x: 314, startPoint y: 160, endPoint x: 349, endPoint y: 163, distance: 34.3
click at [349, 163] on td "SeoMocna" at bounding box center [330, 162] width 61 height 24
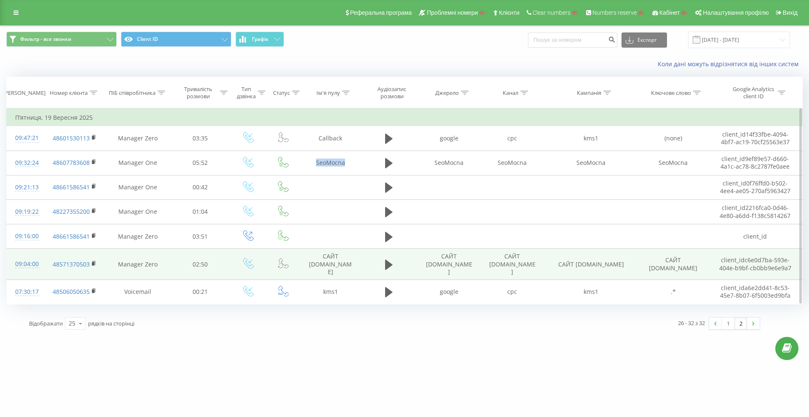
drag, startPoint x: 319, startPoint y: 254, endPoint x: 351, endPoint y: 271, distance: 35.8
click at [351, 271] on td "САЙТ mocnaszklarnia.pl" at bounding box center [330, 264] width 61 height 31
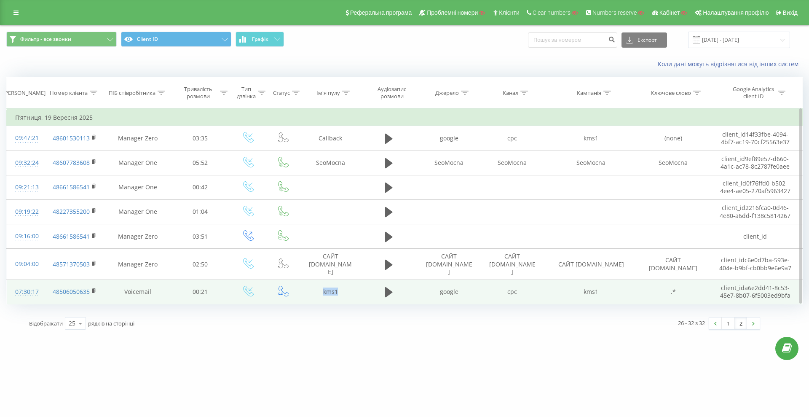
drag, startPoint x: 334, startPoint y: 294, endPoint x: 358, endPoint y: 297, distance: 23.8
click at [357, 297] on td "kms1" at bounding box center [330, 291] width 61 height 24
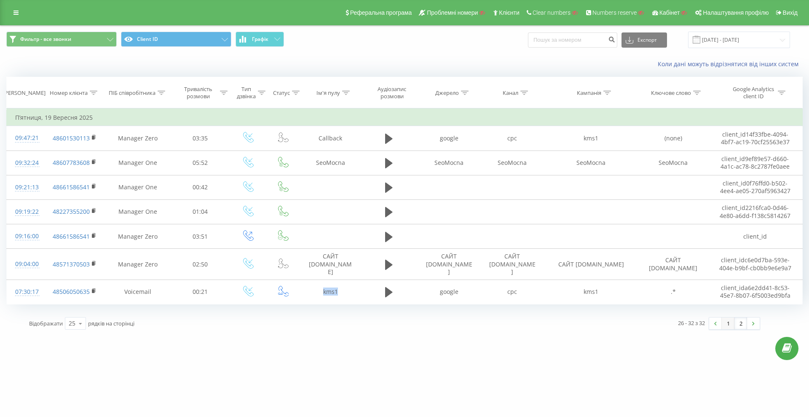
click at [725, 323] on link "1" at bounding box center [728, 323] width 13 height 12
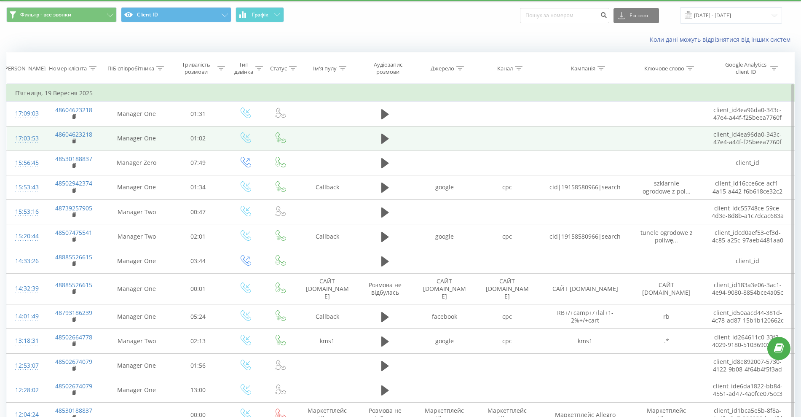
scroll to position [53, 0]
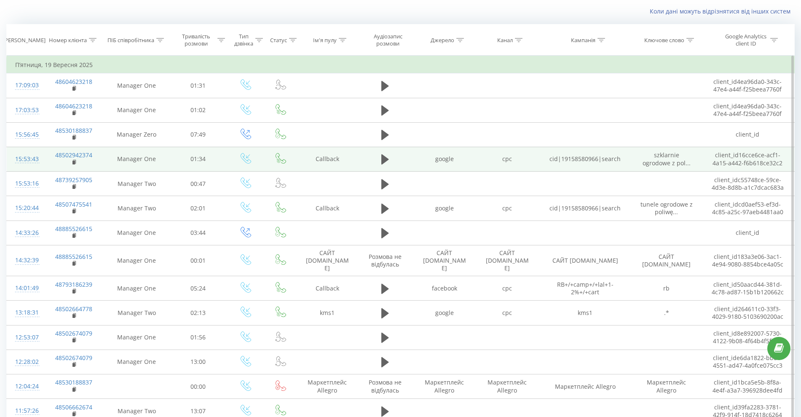
click at [324, 161] on td "Callback" at bounding box center [327, 159] width 60 height 24
click at [248, 159] on icon at bounding box center [246, 158] width 11 height 11
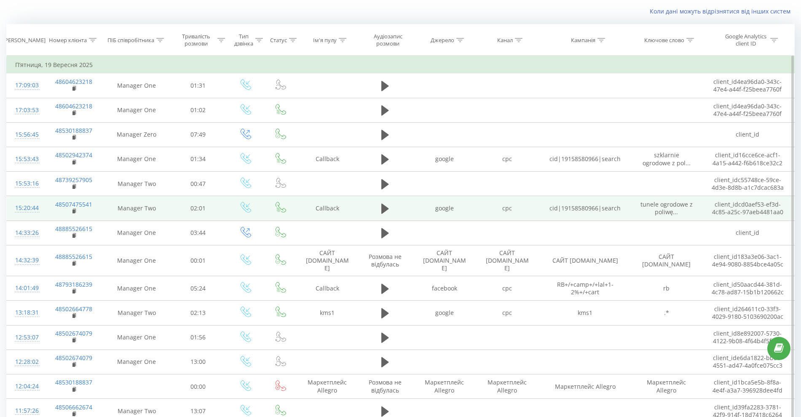
click at [243, 207] on icon at bounding box center [246, 207] width 11 height 11
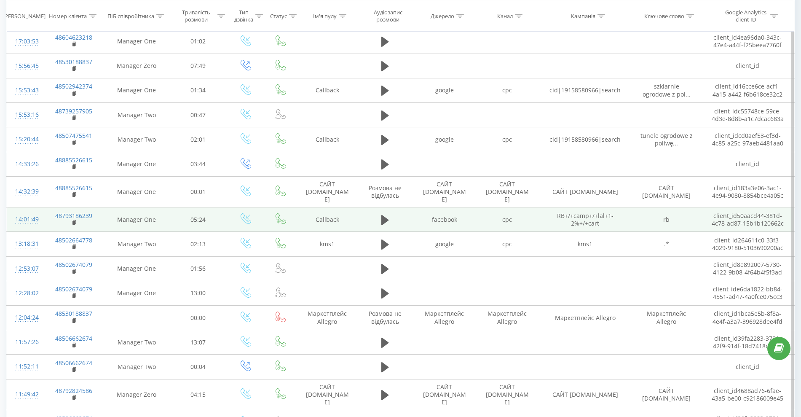
scroll to position [158, 0]
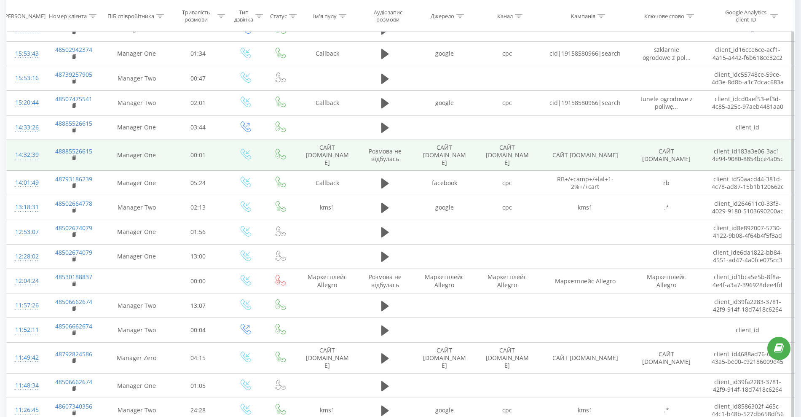
click at [423, 152] on td "САЙТ mocnaszklarnia.pl" at bounding box center [444, 154] width 63 height 31
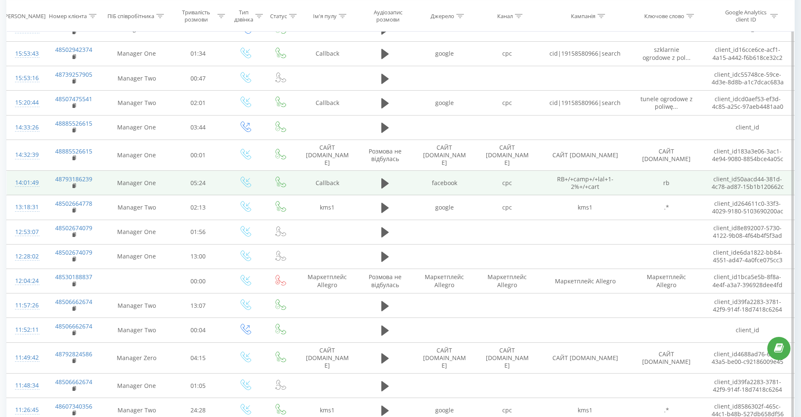
click at [425, 177] on td "facebook" at bounding box center [444, 183] width 63 height 24
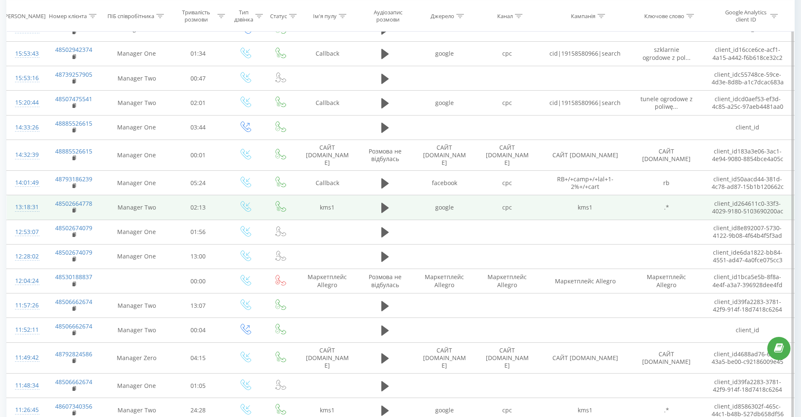
click at [425, 204] on td "google" at bounding box center [444, 207] width 63 height 24
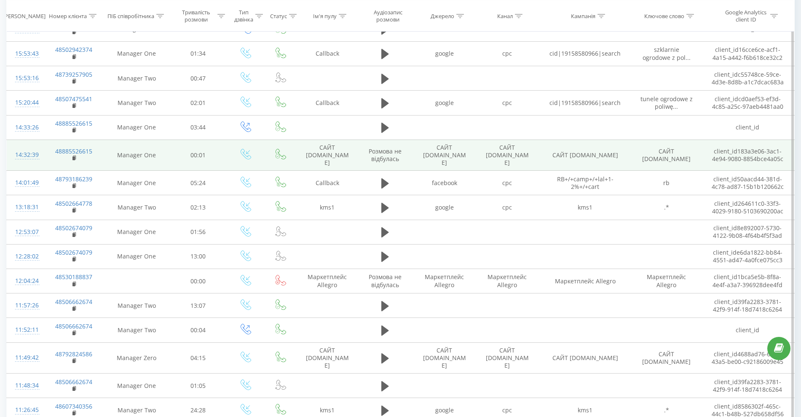
click at [432, 153] on td "САЙТ mocnaszklarnia.pl" at bounding box center [444, 154] width 63 height 31
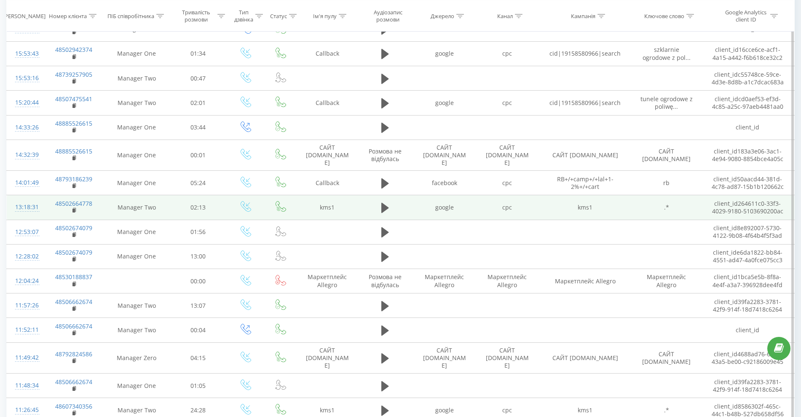
click at [432, 203] on td "google" at bounding box center [444, 207] width 63 height 24
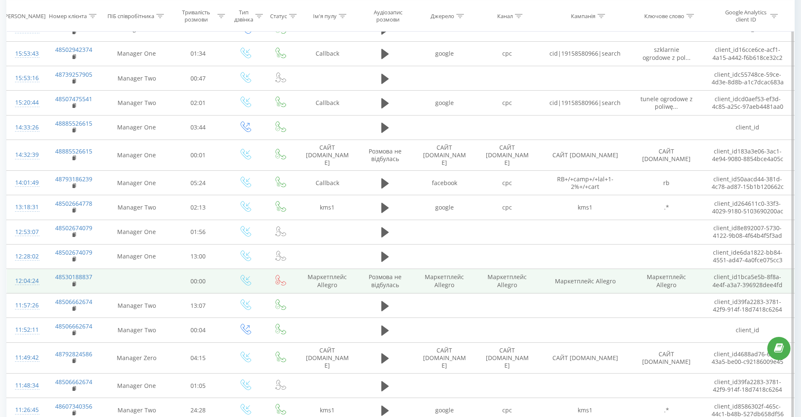
click at [425, 280] on td "Маркетплейс Allegro" at bounding box center [444, 281] width 63 height 24
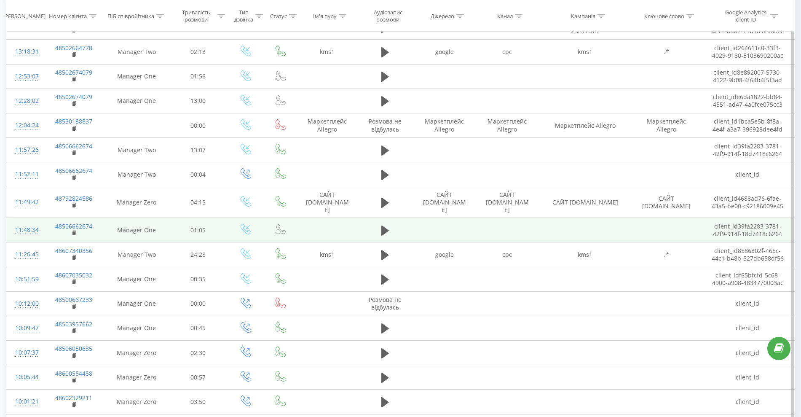
scroll to position [316, 0]
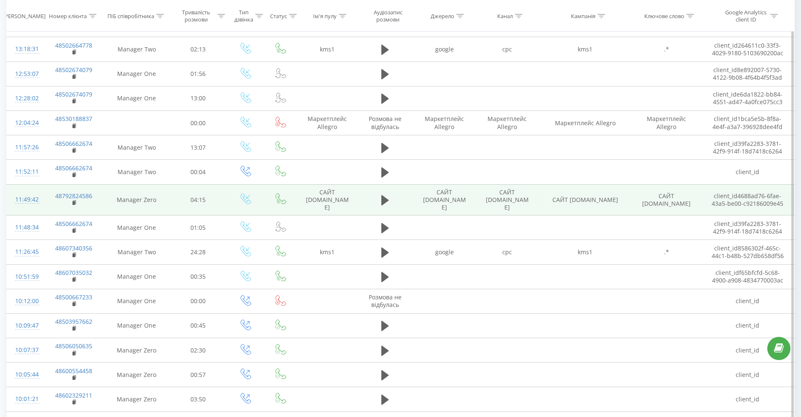
click at [432, 200] on td "САЙТ mocnaszklarnia.pl" at bounding box center [444, 199] width 63 height 31
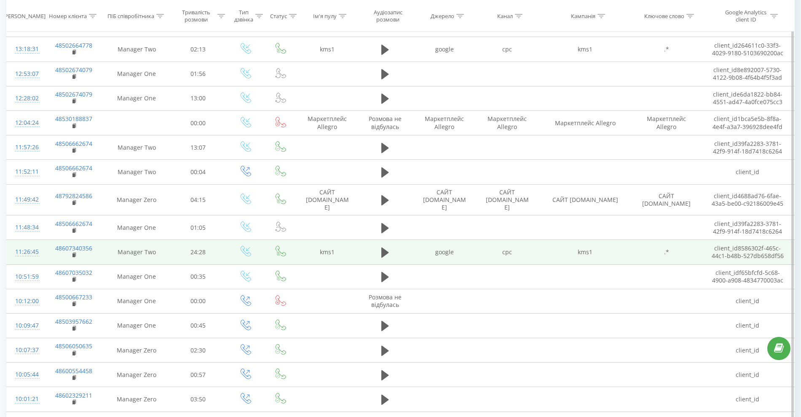
click at [428, 244] on td "google" at bounding box center [444, 252] width 63 height 24
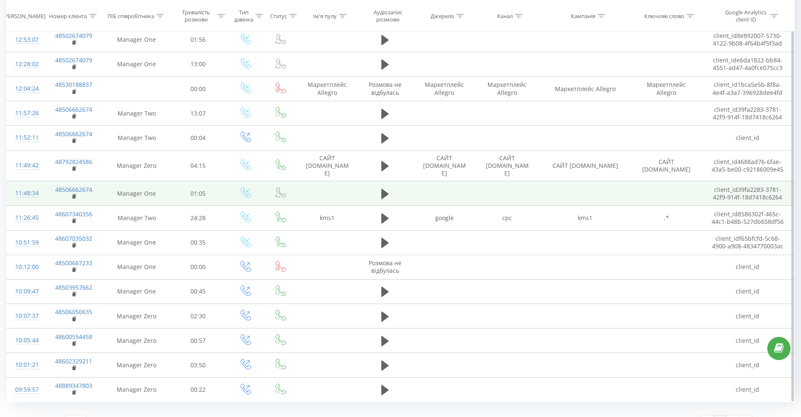
scroll to position [367, 0]
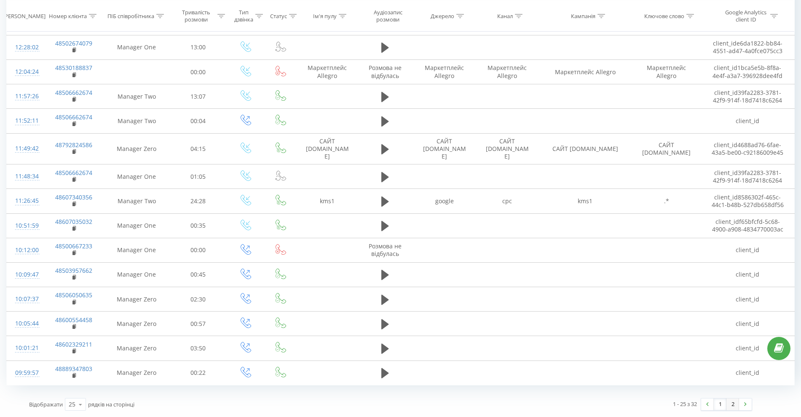
click at [733, 402] on link "2" at bounding box center [733, 404] width 13 height 12
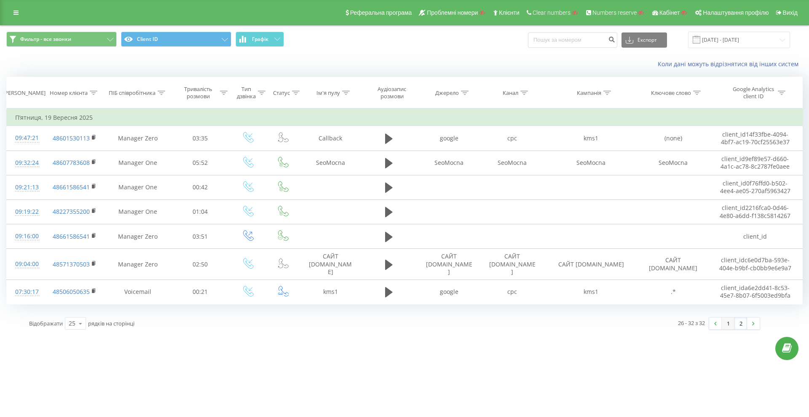
click at [729, 326] on link "1" at bounding box center [728, 323] width 13 height 12
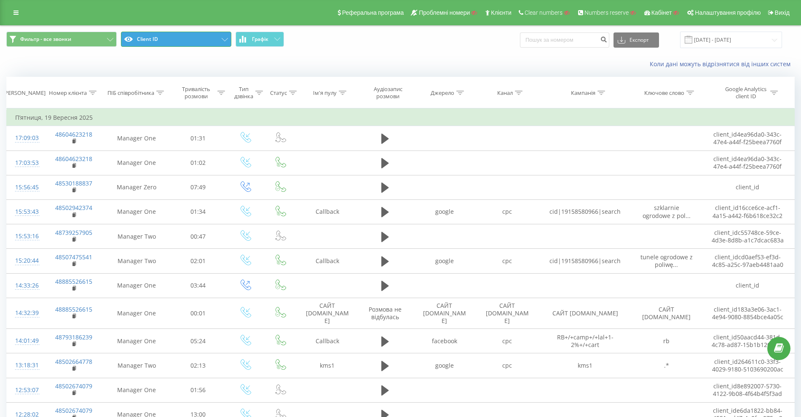
click at [169, 43] on button "Client ID" at bounding box center [176, 39] width 110 height 15
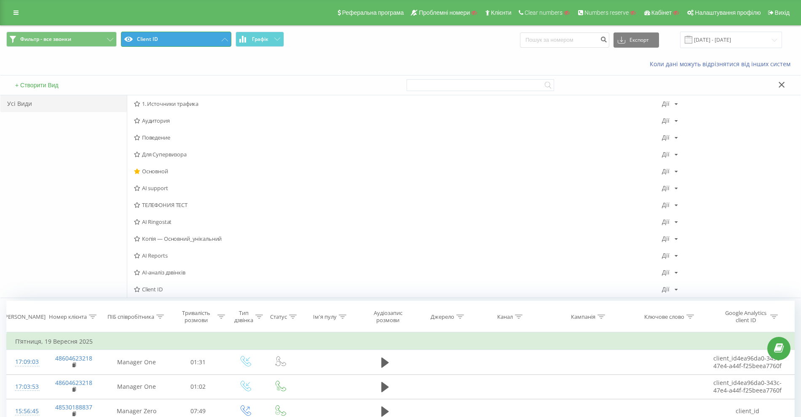
click at [169, 43] on button "Client ID" at bounding box center [176, 39] width 110 height 15
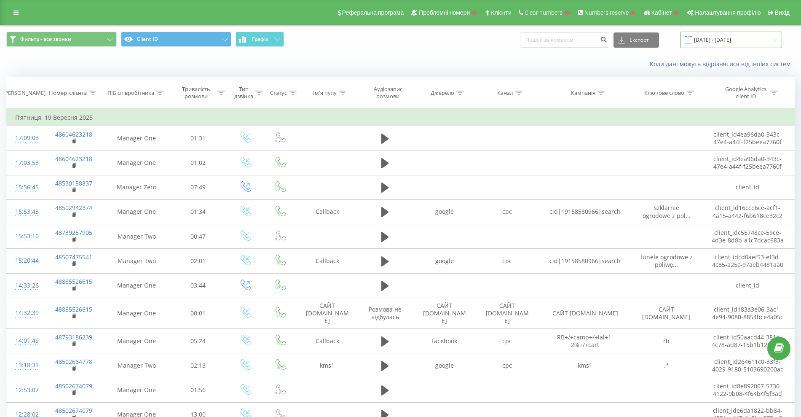
click at [731, 39] on input "19.09.2025 - 19.09.2025" at bounding box center [731, 40] width 102 height 16
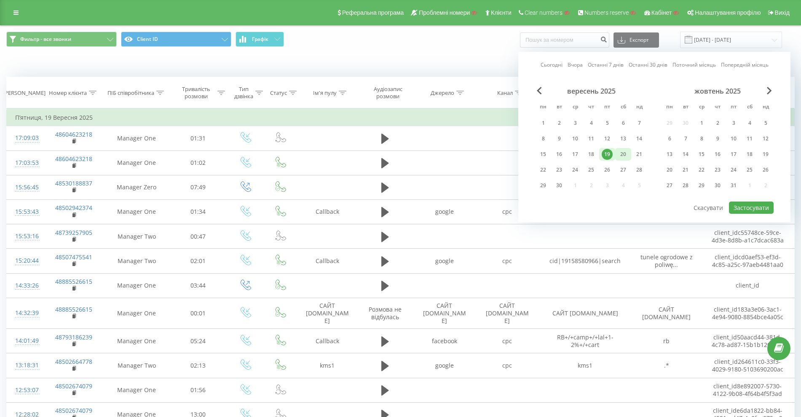
click at [621, 157] on div "20" at bounding box center [623, 154] width 11 height 11
click at [757, 208] on button "Застосувати" at bounding box center [751, 207] width 45 height 12
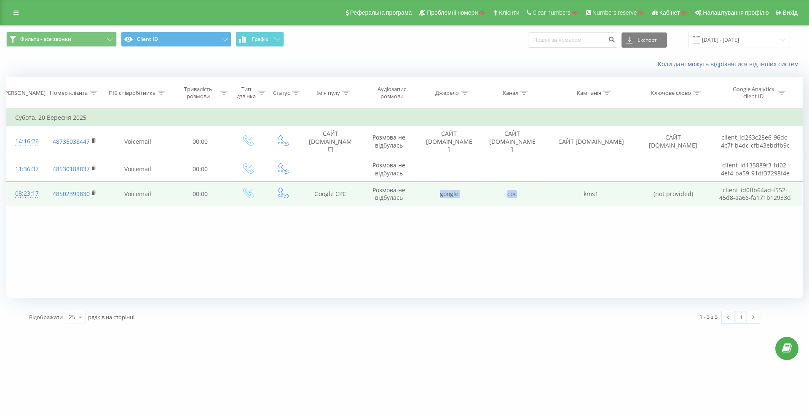
drag, startPoint x: 432, startPoint y: 203, endPoint x: 534, endPoint y: 199, distance: 101.7
click at [534, 199] on tr "08:23:17 48502399830 Voicemail 00:00 Google CPC Розмова не відбулась google cpc…" at bounding box center [405, 194] width 796 height 24
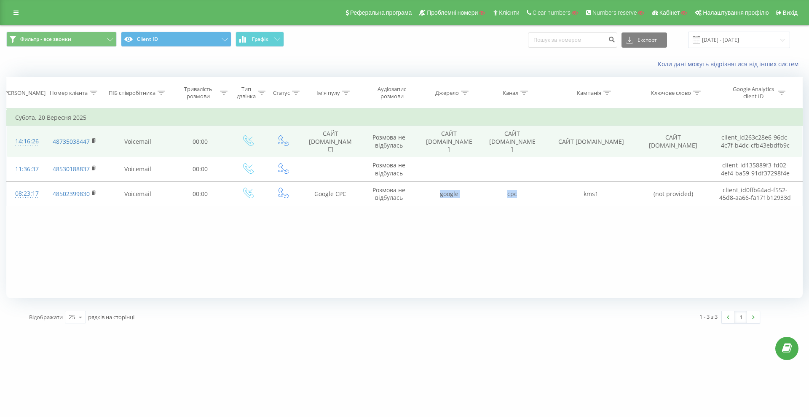
drag, startPoint x: 426, startPoint y: 145, endPoint x: 496, endPoint y: 146, distance: 70.0
click at [496, 146] on tr "14:16:26 48735038447 Voicemail 00:00 САЙТ mocnaszklarnia.pl Розмова не відбулас…" at bounding box center [405, 141] width 796 height 31
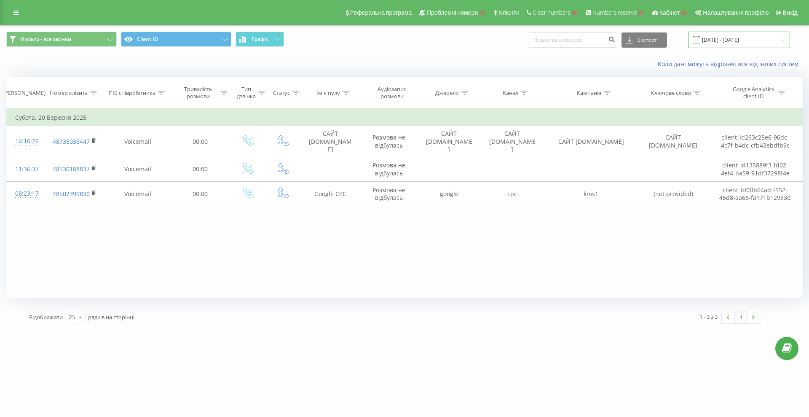
click at [730, 40] on input "20.09.2025 - 20.09.2025" at bounding box center [739, 40] width 102 height 16
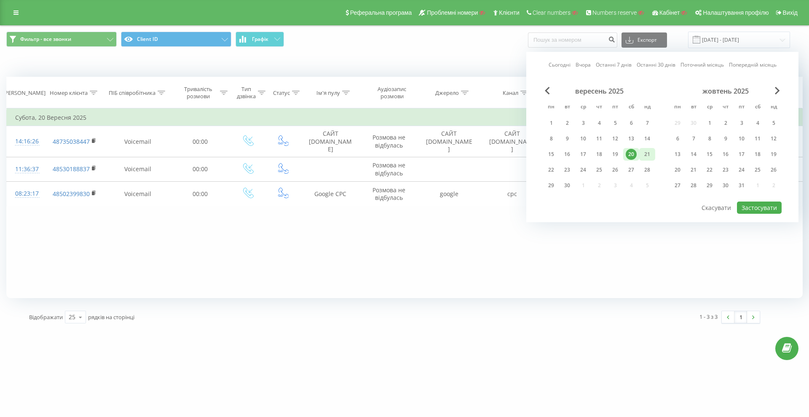
click at [647, 155] on div "21" at bounding box center [647, 154] width 11 height 11
click at [753, 202] on button "Застосувати" at bounding box center [759, 207] width 45 height 12
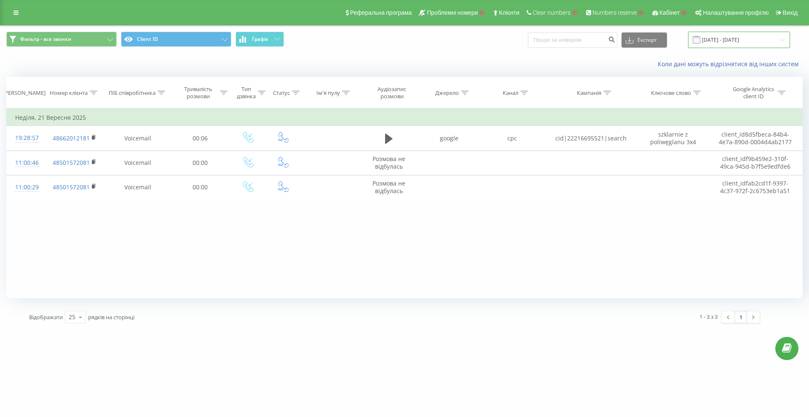
click at [732, 43] on input "21.09.2025 - 21.09.2025" at bounding box center [739, 40] width 102 height 16
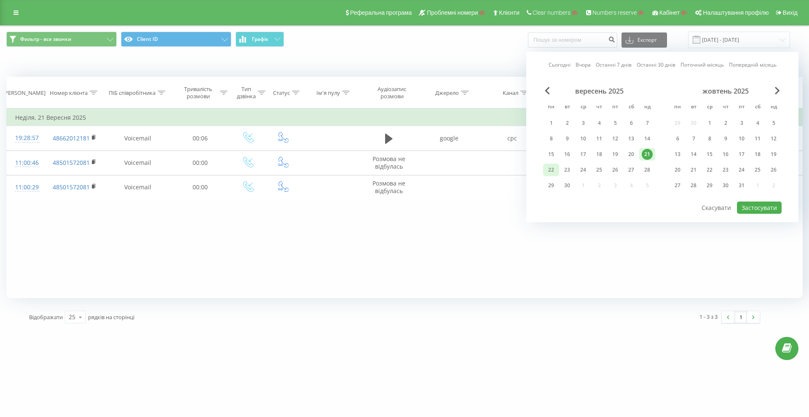
click at [555, 170] on div "22" at bounding box center [551, 169] width 11 height 11
click at [754, 208] on button "Застосувати" at bounding box center [759, 207] width 45 height 12
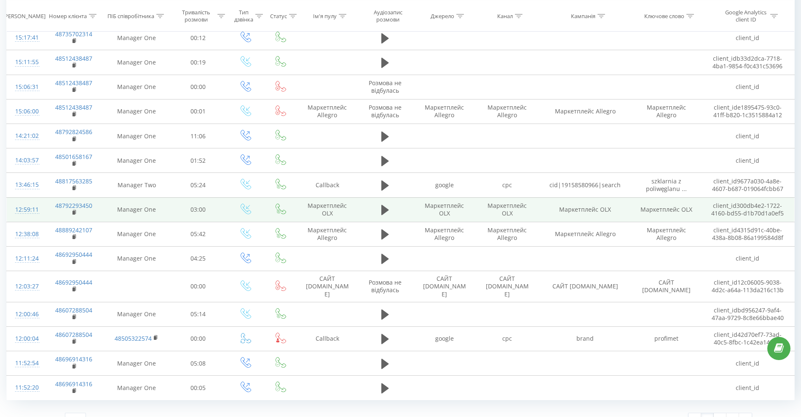
scroll to position [360, 0]
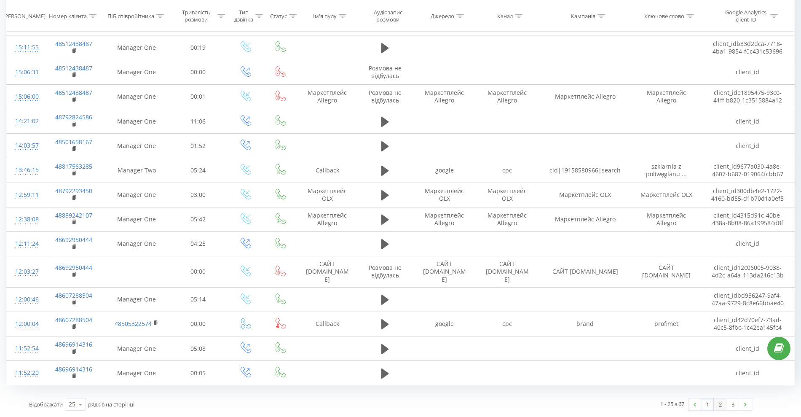
click at [719, 404] on link "2" at bounding box center [720, 404] width 13 height 12
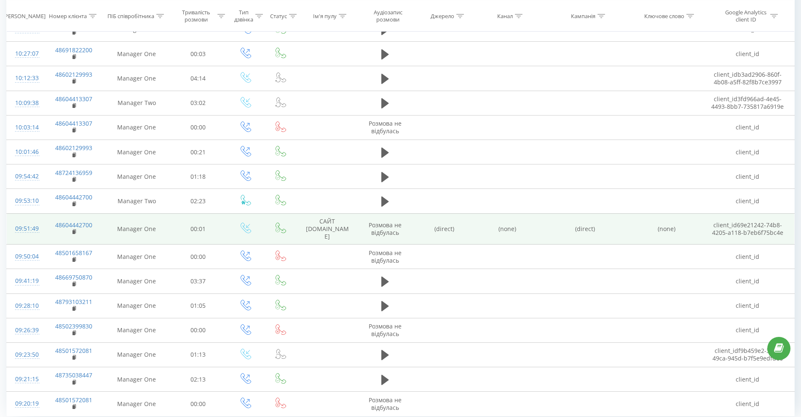
scroll to position [360, 0]
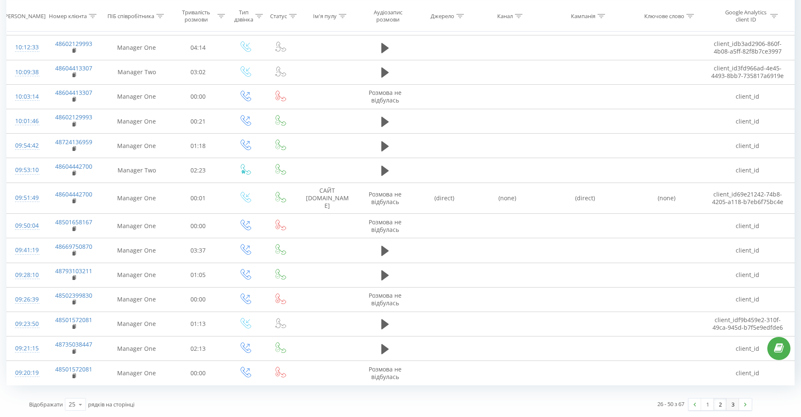
click at [733, 405] on link "3" at bounding box center [733, 404] width 13 height 12
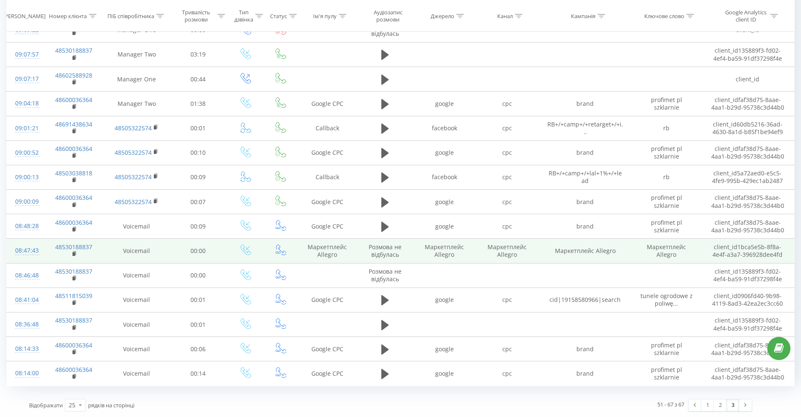
scroll to position [158, 0]
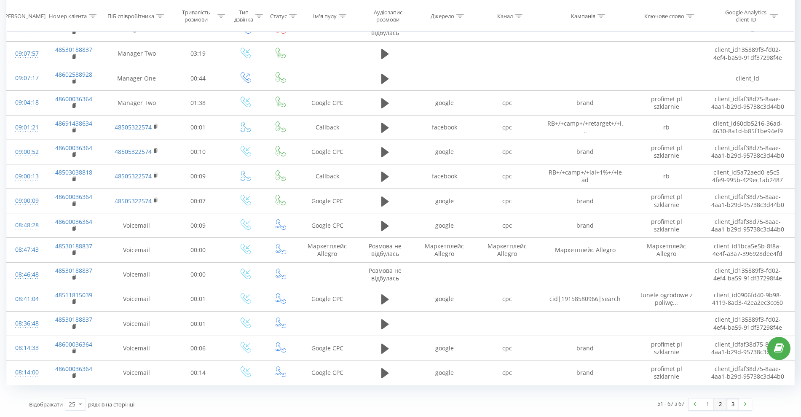
click at [722, 404] on link "2" at bounding box center [720, 404] width 13 height 12
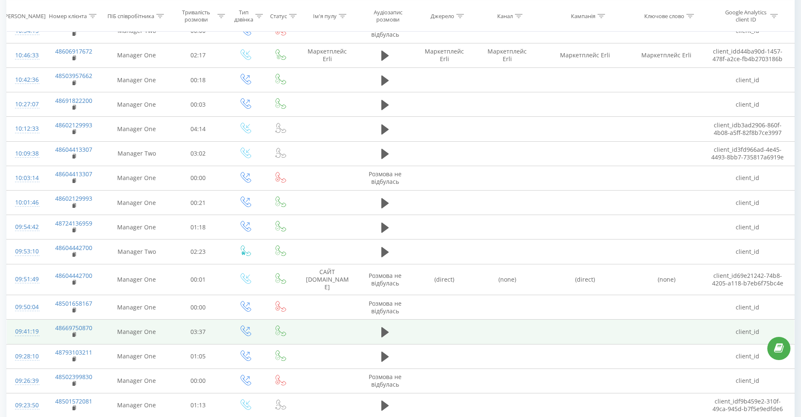
scroll to position [255, 0]
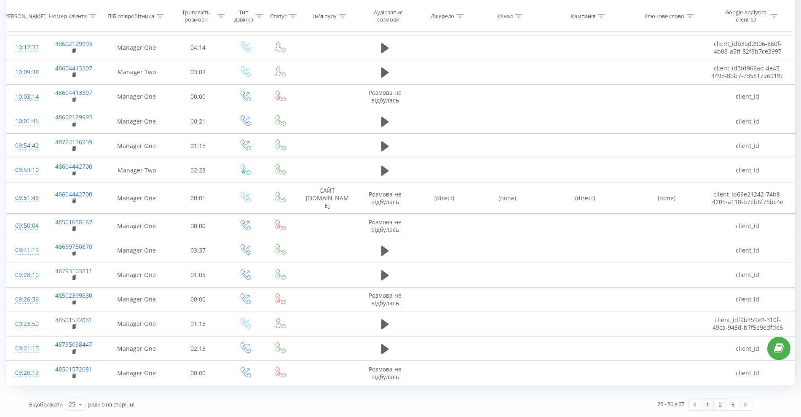
click at [708, 407] on link "1" at bounding box center [707, 404] width 13 height 12
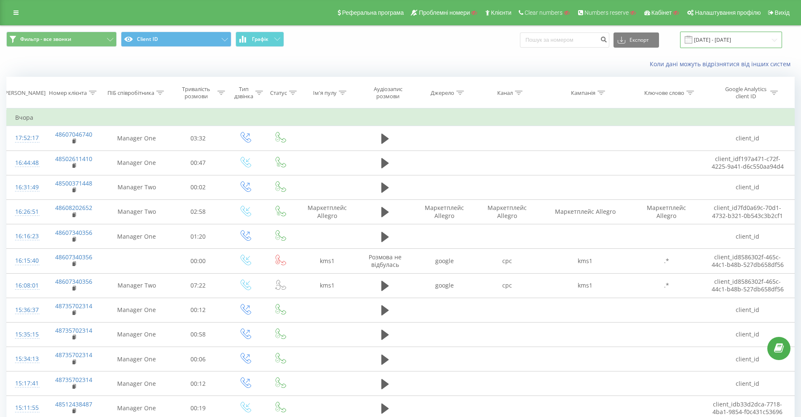
click at [724, 37] on input "22.09.2025 - 22.09.2025" at bounding box center [731, 40] width 102 height 16
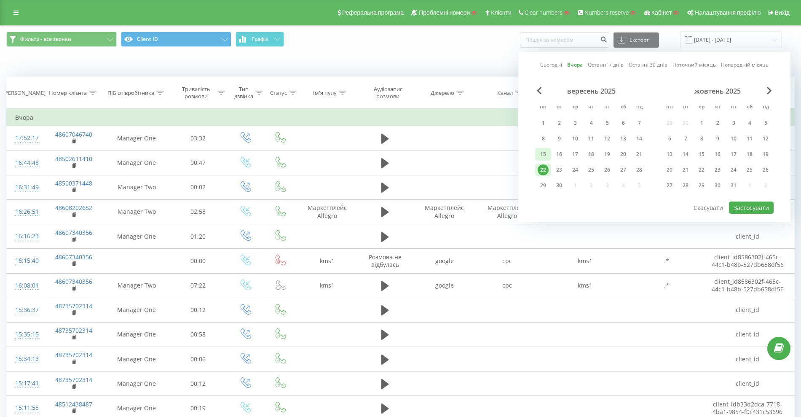
click at [537, 152] on div "15" at bounding box center [543, 154] width 16 height 13
click at [736, 209] on button "Застосувати" at bounding box center [751, 207] width 45 height 12
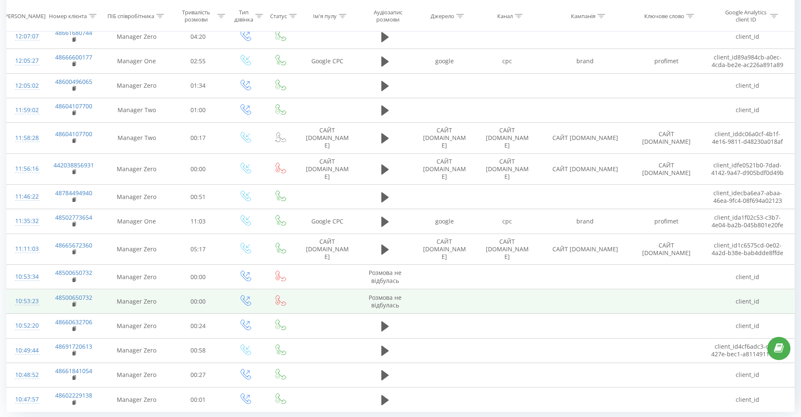
scroll to position [373, 0]
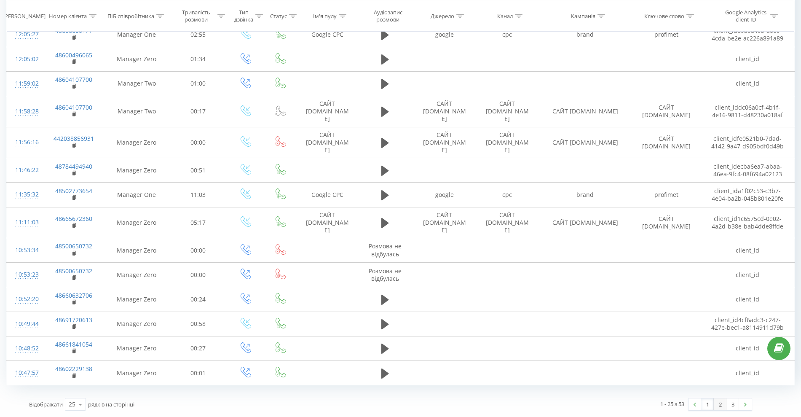
click at [719, 402] on link "2" at bounding box center [720, 404] width 13 height 12
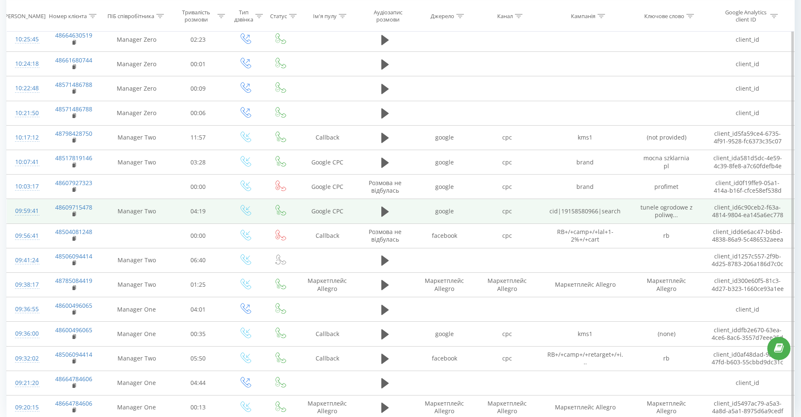
scroll to position [354, 0]
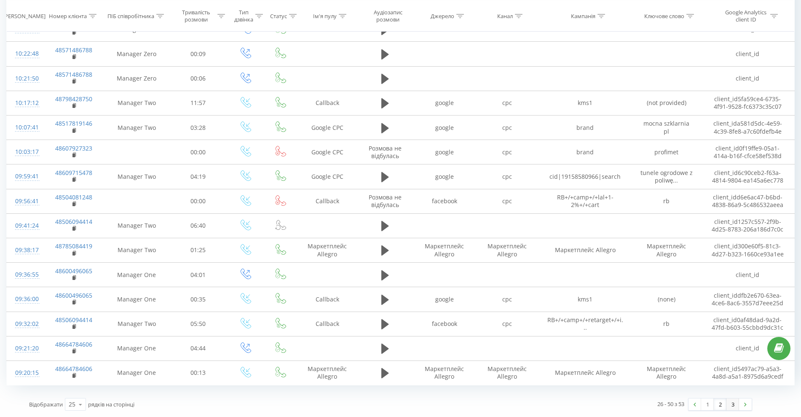
click at [730, 406] on link "3" at bounding box center [733, 404] width 13 height 12
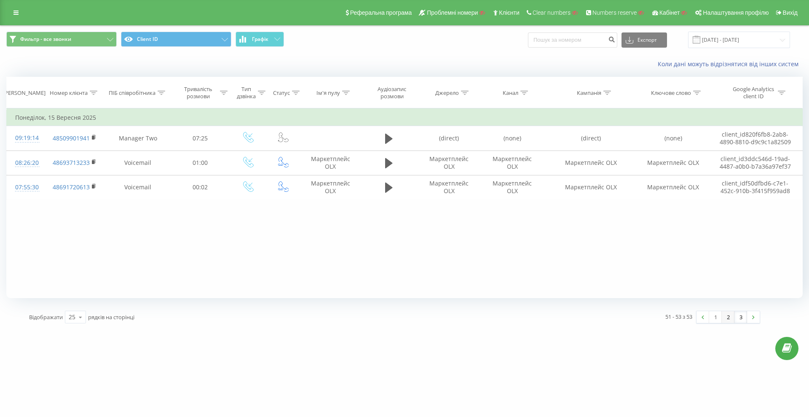
click at [733, 319] on link "2" at bounding box center [728, 317] width 13 height 12
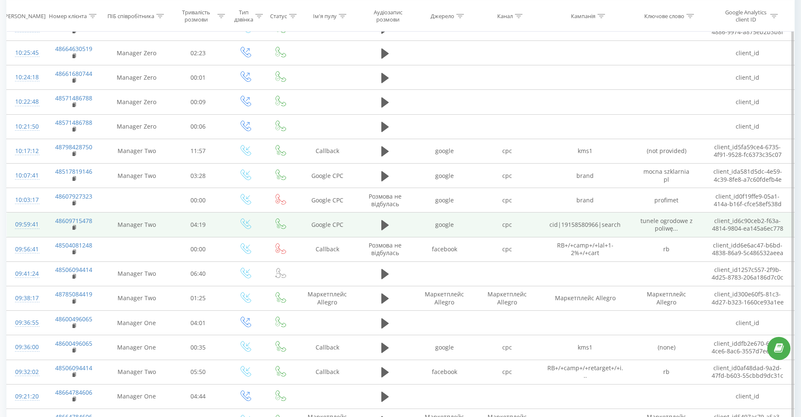
scroll to position [354, 0]
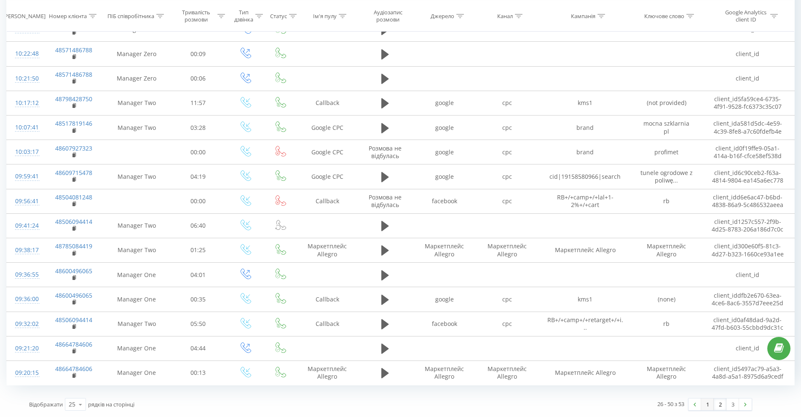
click at [703, 400] on link "1" at bounding box center [707, 404] width 13 height 12
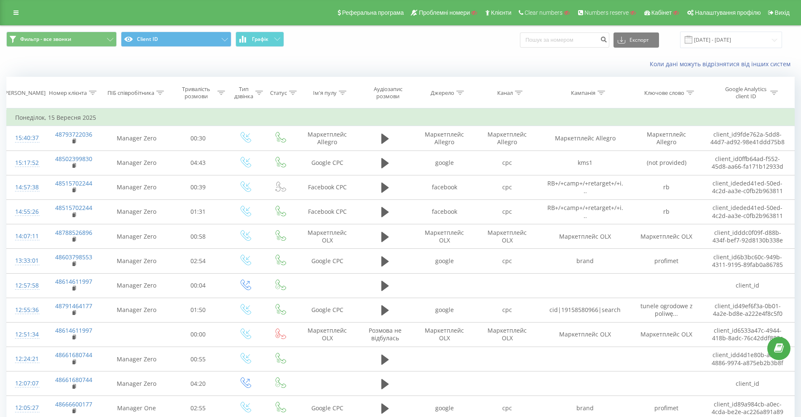
click at [735, 48] on div "Фильтр - все звонки Client ID Графік Експорт .csv .xls .xlsx 15.09.2025 - 15.09…" at bounding box center [400, 40] width 800 height 28
click at [726, 40] on input "15.09.2025 - 15.09.2025" at bounding box center [731, 40] width 102 height 16
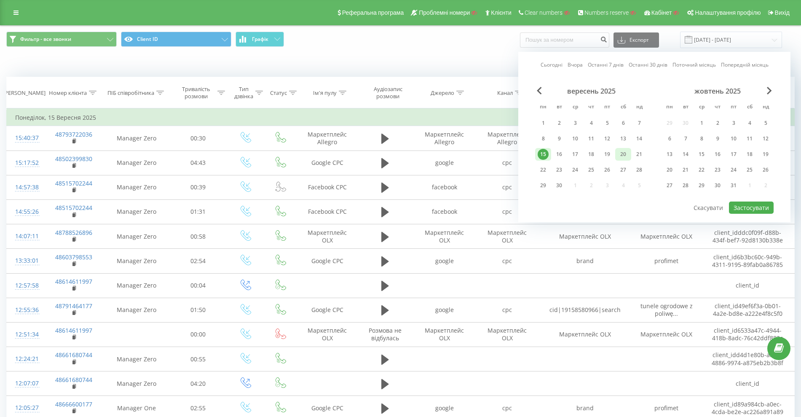
click at [619, 156] on div "20" at bounding box center [623, 154] width 11 height 11
click at [627, 153] on div "20" at bounding box center [623, 154] width 11 height 11
click at [746, 203] on button "Застосувати" at bounding box center [751, 207] width 45 height 12
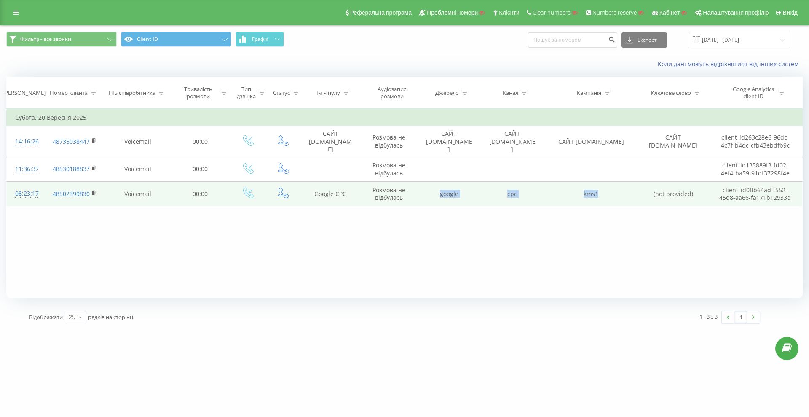
drag, startPoint x: 432, startPoint y: 199, endPoint x: 626, endPoint y: 200, distance: 193.4
click at [626, 200] on tr "08:23:17 48502399830 Voicemail 00:00 Google CPC Розмова не відбулась google cpc…" at bounding box center [405, 194] width 796 height 24
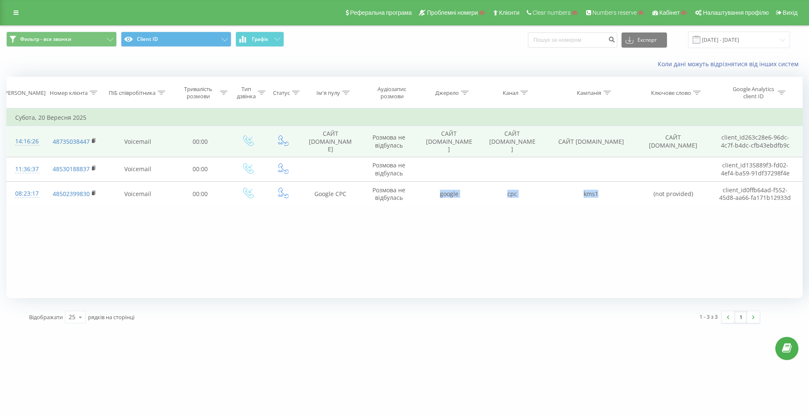
drag, startPoint x: 324, startPoint y: 134, endPoint x: 348, endPoint y: 147, distance: 27.2
click at [348, 147] on td "САЙТ mocnaszklarnia.pl" at bounding box center [330, 141] width 61 height 31
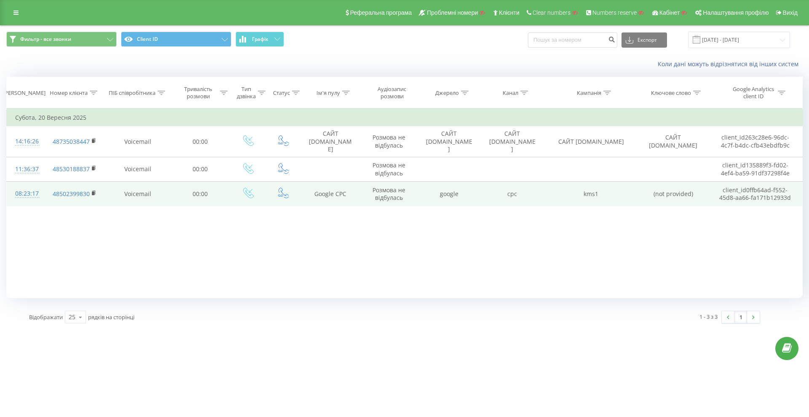
click at [28, 194] on div "08:23:17" at bounding box center [25, 193] width 21 height 16
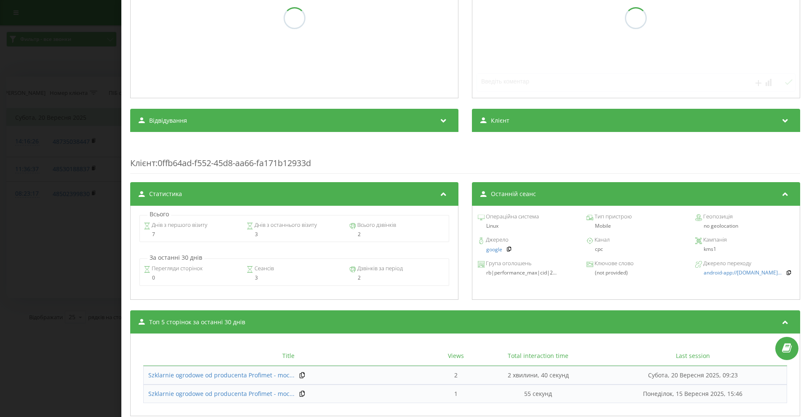
scroll to position [207, 0]
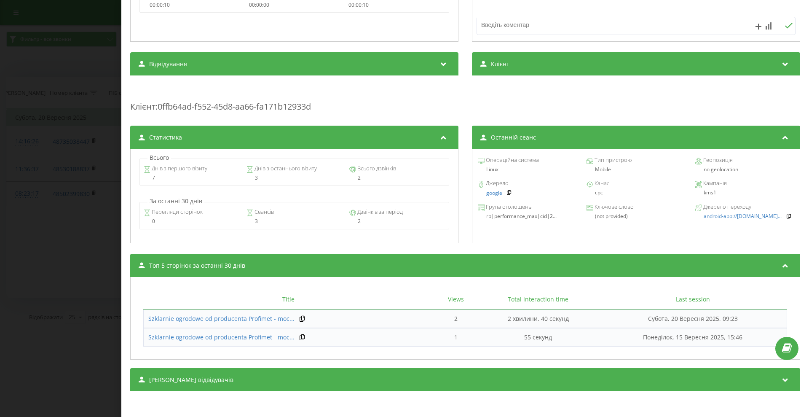
click at [314, 376] on div "Сеанси відвідувачів" at bounding box center [465, 380] width 670 height 24
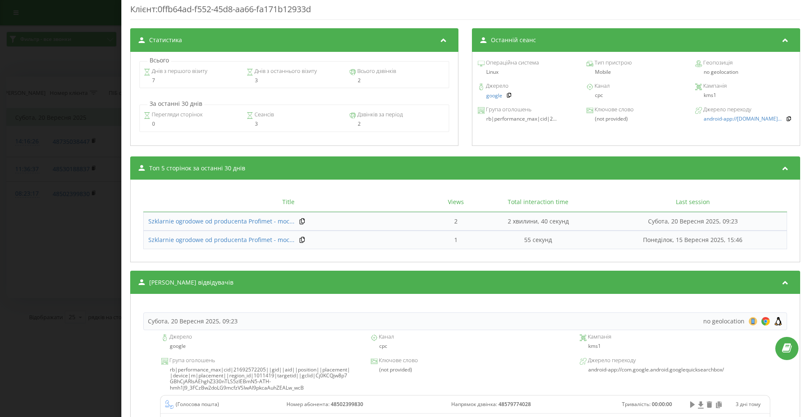
scroll to position [400, 0]
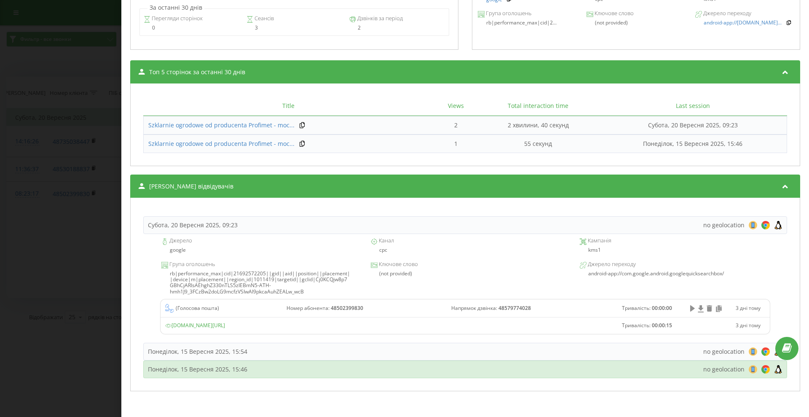
click at [333, 372] on div "Понеділок, 15 Вересня 2025, 15:46 no geolocation 8 18 28 38 48 58 68 78 88 98 1…" at bounding box center [465, 369] width 644 height 18
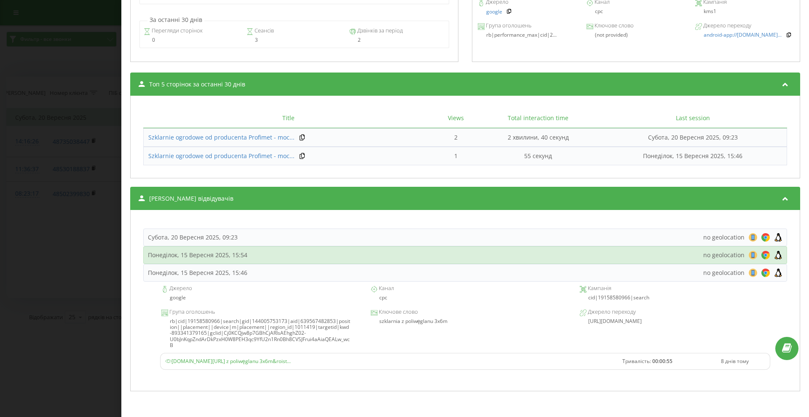
click at [307, 254] on div "Понеділок, 15 Вересня 2025, 15:54 no geolocation 8 18 28 38 48 58 68 78 88 98 1…" at bounding box center [465, 255] width 644 height 18
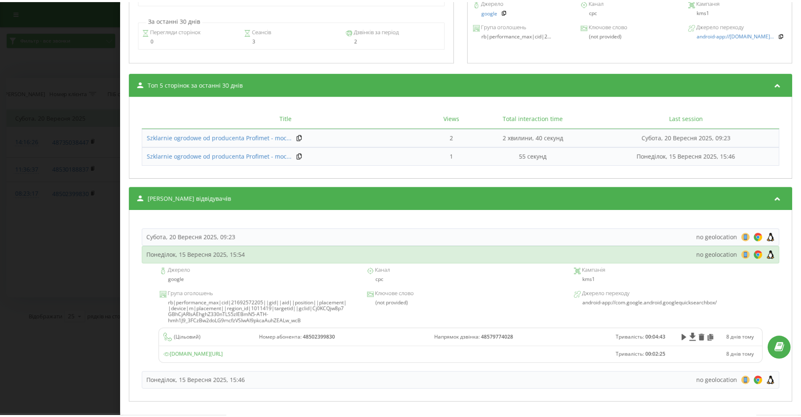
scroll to position [400, 0]
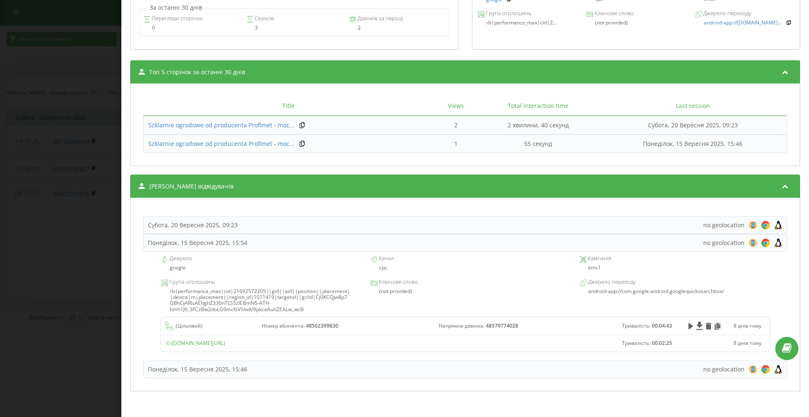
click at [54, 261] on div "Дзвінок : de5_-1758349397.3204473 Транскрипція Для AI-аналізу майбутніх дзвінкі…" at bounding box center [404, 208] width 809 height 417
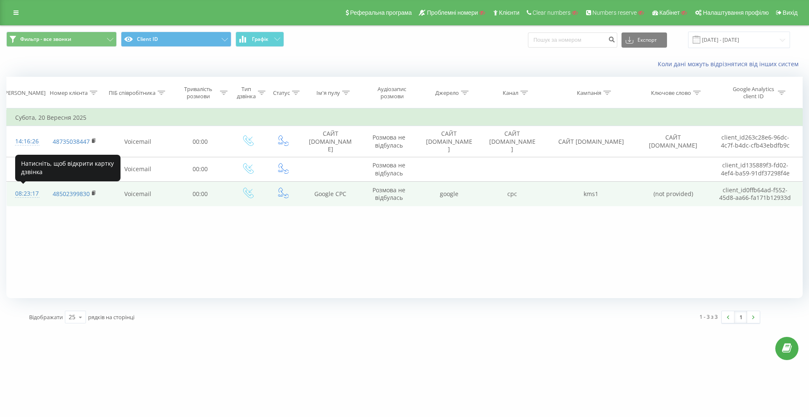
click at [20, 197] on div at bounding box center [25, 197] width 21 height 0
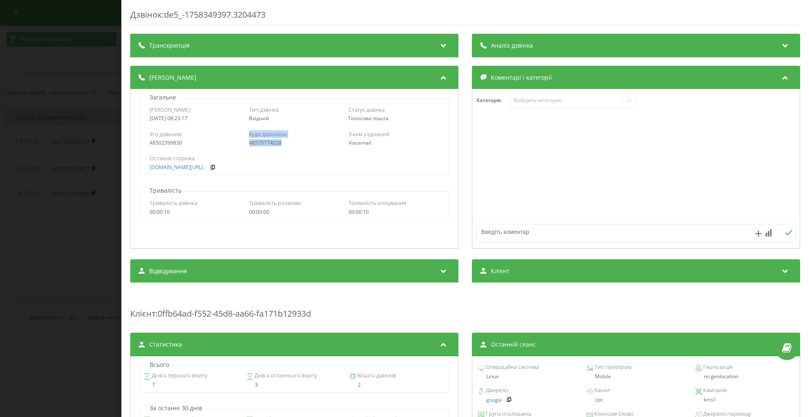
drag, startPoint x: 286, startPoint y: 142, endPoint x: 239, endPoint y: 145, distance: 47.3
click at [239, 145] on div "Хто дзвонив 48502399830 Куди дзвонили 48579774028 З ким з'єднаний Voicemail" at bounding box center [294, 138] width 309 height 24
click at [286, 145] on div "48579774028" at bounding box center [294, 143] width 91 height 6
drag, startPoint x: 286, startPoint y: 144, endPoint x: 340, endPoint y: 62, distance: 98.3
click at [246, 146] on div "Хто дзвонив 48502399830 Куди дзвонили 48579774028 З ким з'єднаний Voicemail" at bounding box center [294, 138] width 309 height 24
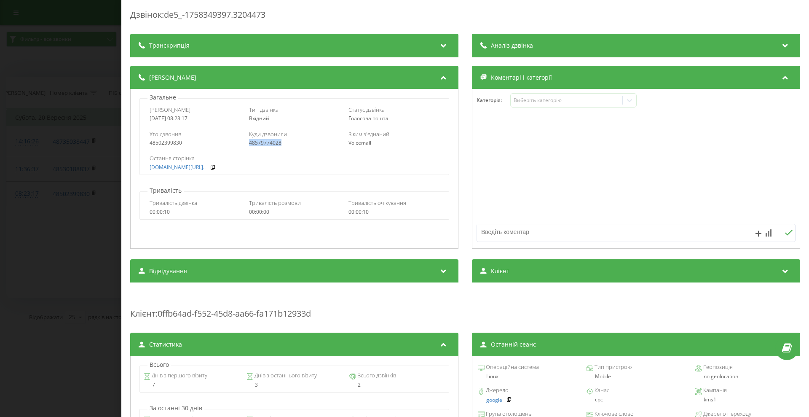
copy div "48579774028"
drag, startPoint x: 0, startPoint y: 184, endPoint x: 72, endPoint y: 165, distance: 74.9
click at [3, 184] on div "Дзвінок : de5_-1758349397.3204473 Транскрипція Для AI-аналізу майбутніх дзвінкі…" at bounding box center [404, 208] width 809 height 417
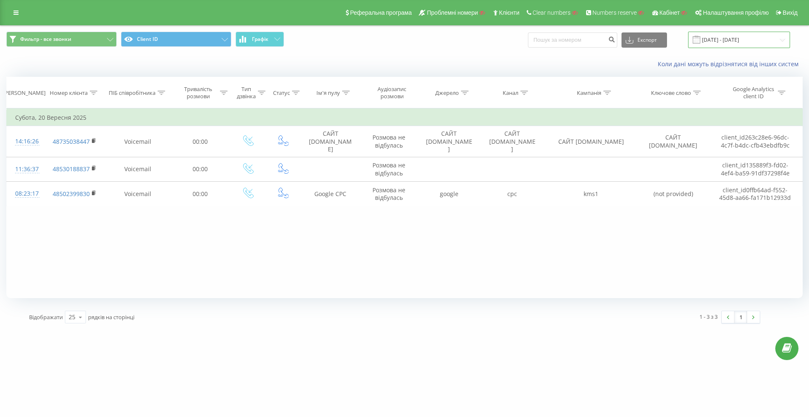
click at [737, 38] on input "20.09.2025 - 20.09.2025" at bounding box center [739, 40] width 102 height 16
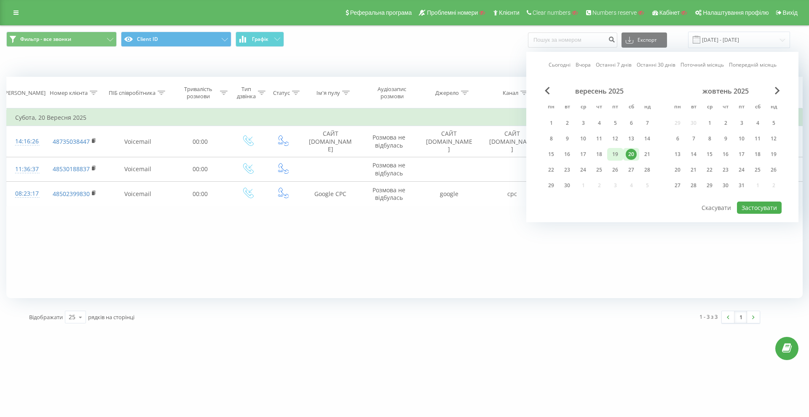
click at [619, 151] on div "19" at bounding box center [615, 154] width 11 height 11
click at [755, 208] on button "Застосувати" at bounding box center [759, 207] width 45 height 12
type input "19.09.2025 - 19.09.2025"
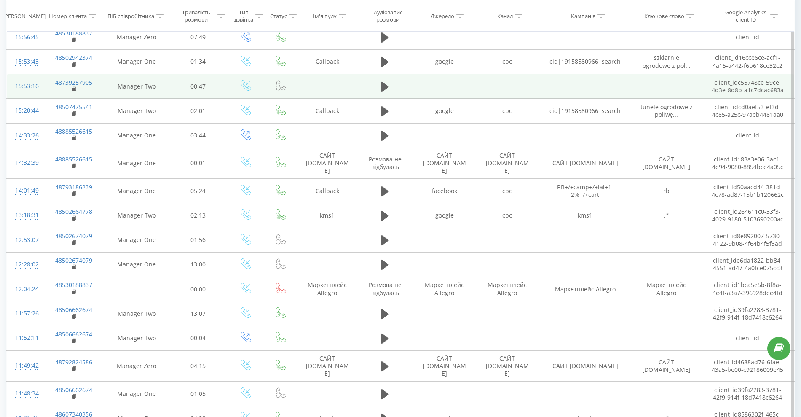
scroll to position [105, 0]
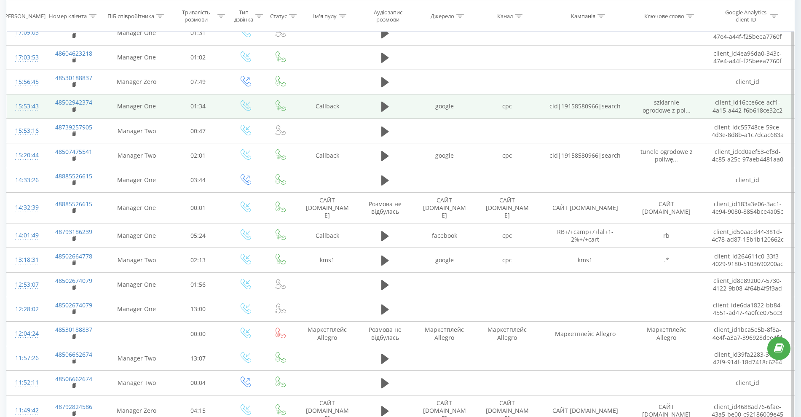
click at [29, 105] on div "15:53:43" at bounding box center [25, 106] width 20 height 16
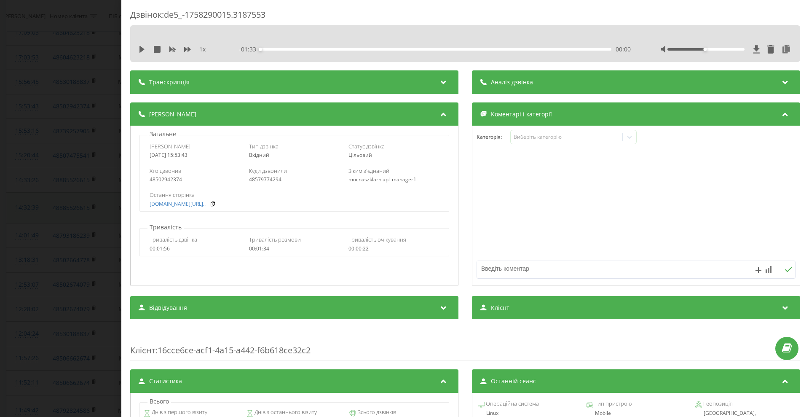
click at [60, 197] on div "Дзвінок : de5_-1758290015.3187553 1 x - 01:33 00:00 00:00 Транскрипція Для AI-а…" at bounding box center [404, 208] width 809 height 417
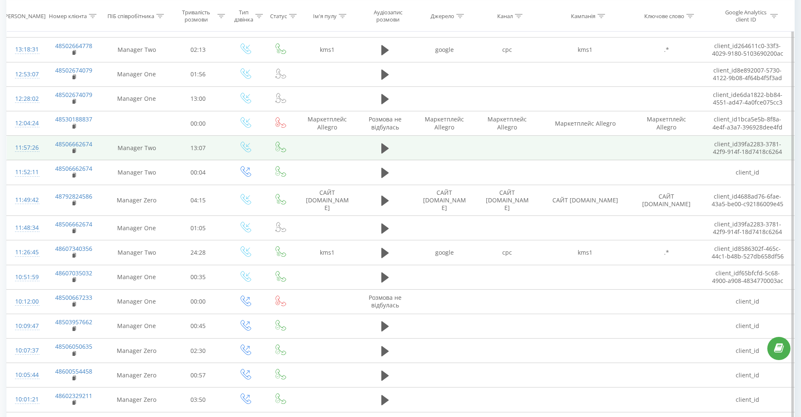
scroll to position [367, 0]
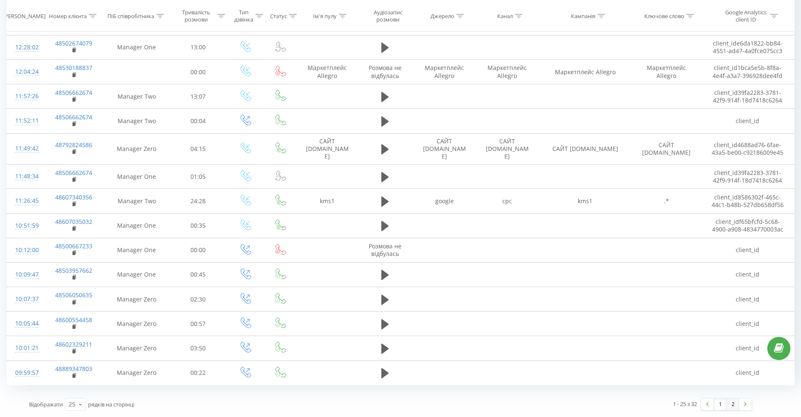
click at [737, 406] on link "2" at bounding box center [733, 404] width 13 height 12
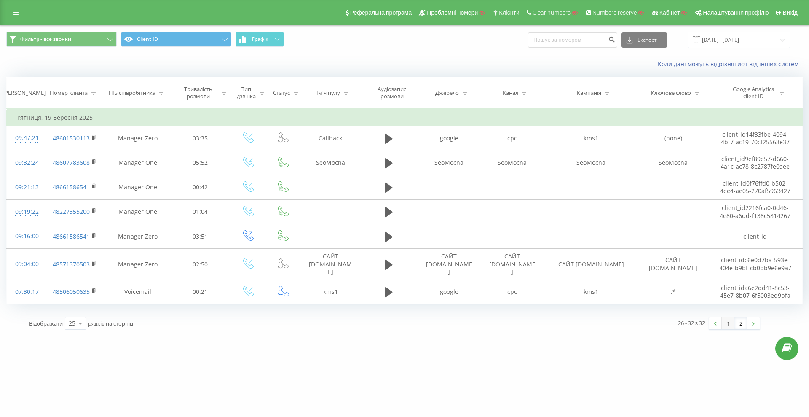
click at [727, 325] on link "1" at bounding box center [728, 323] width 13 height 12
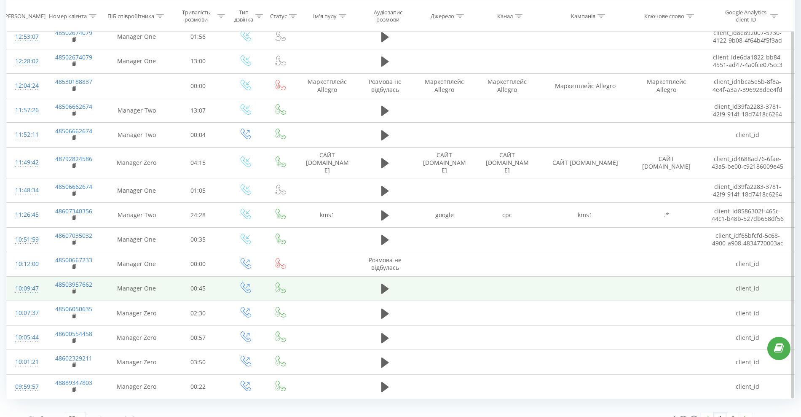
scroll to position [367, 0]
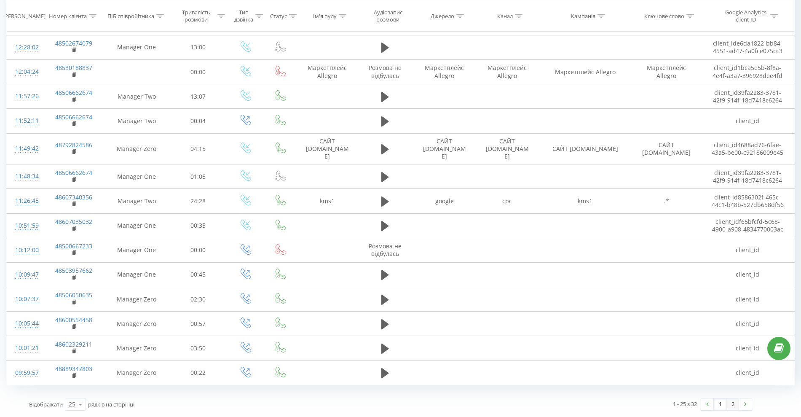
click at [730, 407] on link "2" at bounding box center [733, 404] width 13 height 12
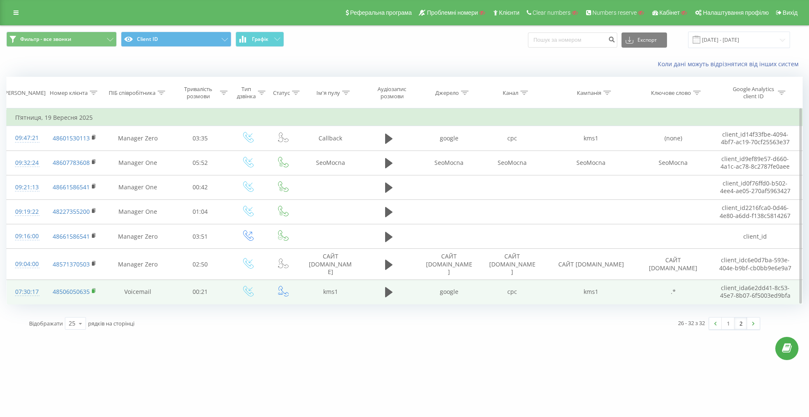
click at [93, 290] on rect at bounding box center [93, 291] width 3 height 4
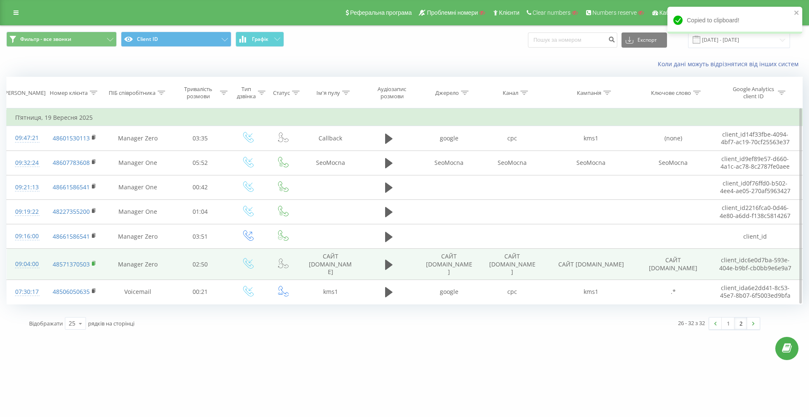
click at [92, 264] on rect at bounding box center [93, 263] width 3 height 4
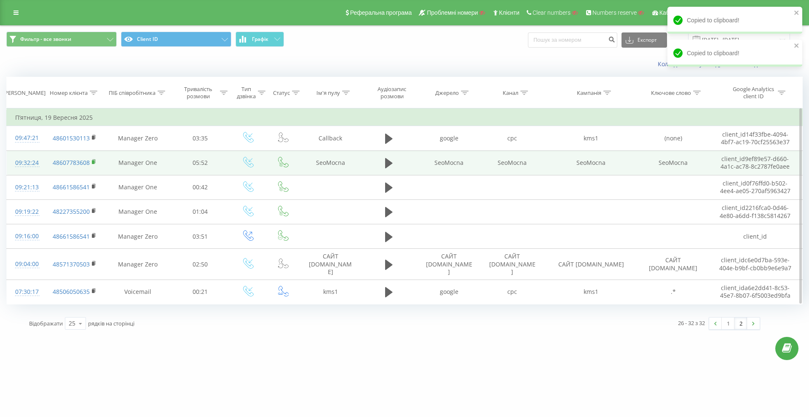
click at [93, 162] on rect at bounding box center [93, 162] width 3 height 4
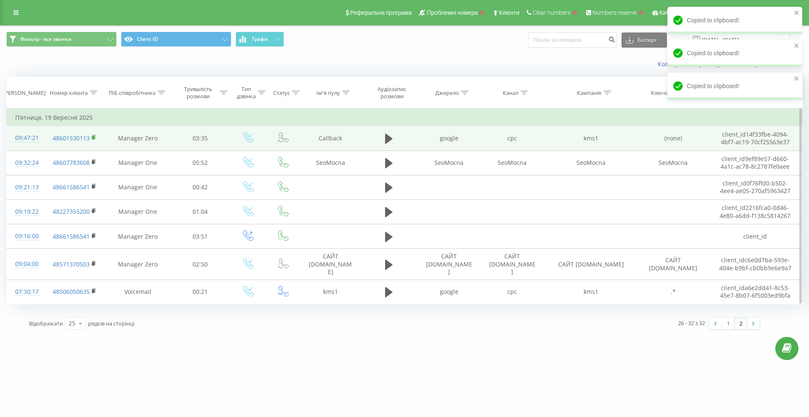
click at [94, 140] on span at bounding box center [94, 138] width 5 height 8
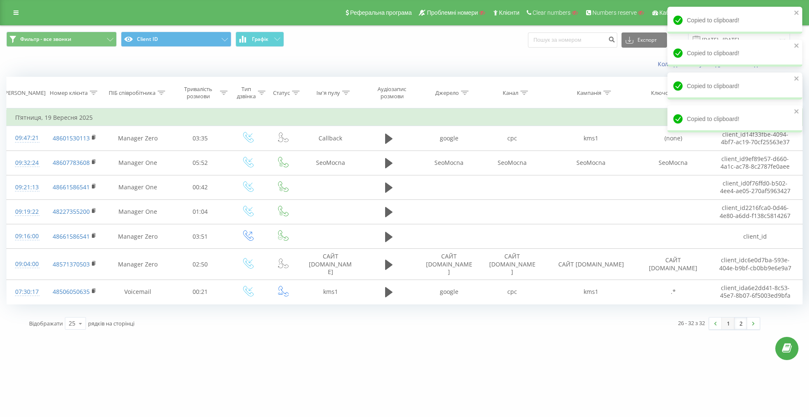
click at [730, 322] on link "1" at bounding box center [728, 323] width 13 height 12
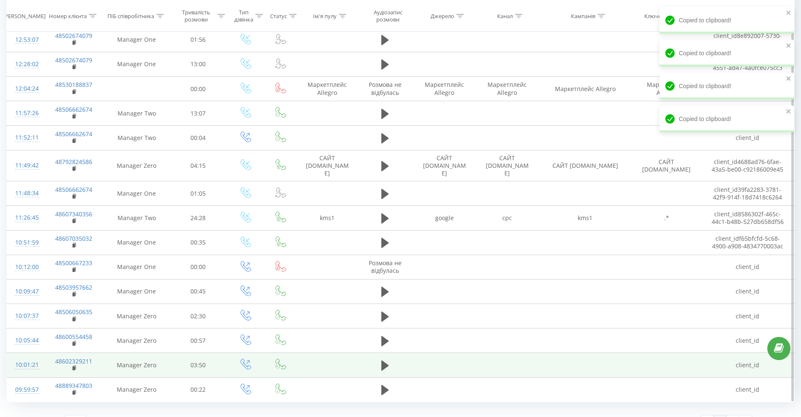
scroll to position [367, 0]
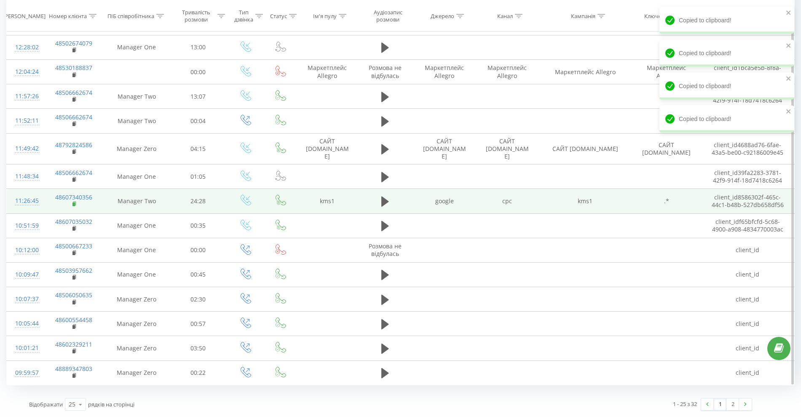
click at [75, 202] on icon at bounding box center [74, 204] width 5 height 6
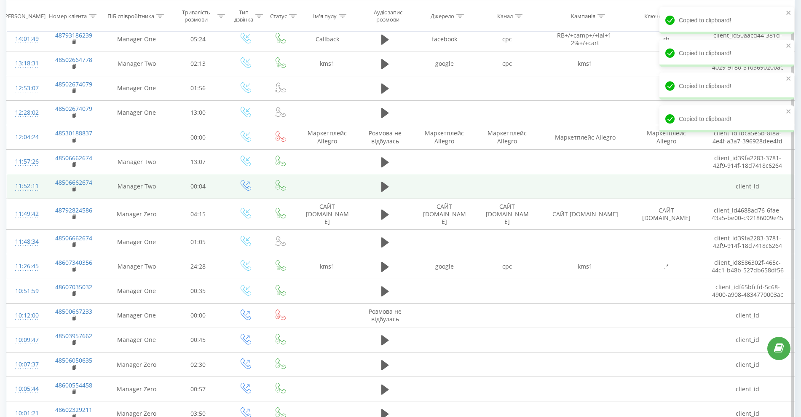
scroll to position [262, 0]
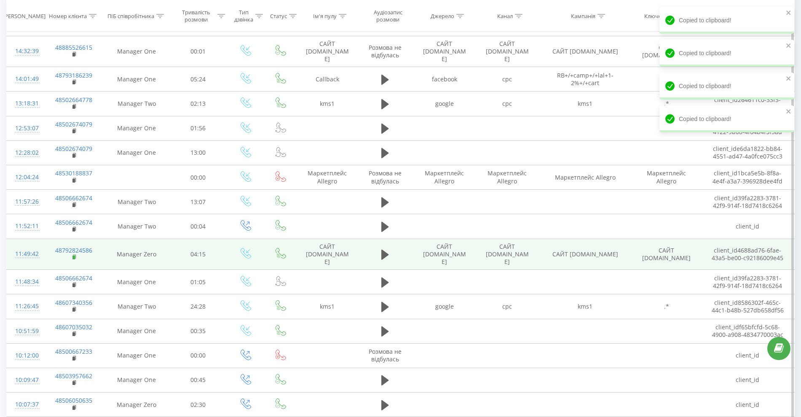
click at [74, 257] on rect at bounding box center [73, 257] width 3 height 4
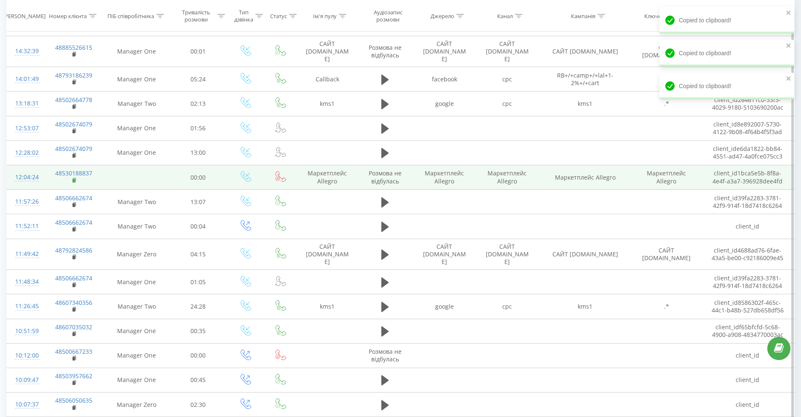
click at [74, 179] on rect at bounding box center [73, 181] width 3 height 4
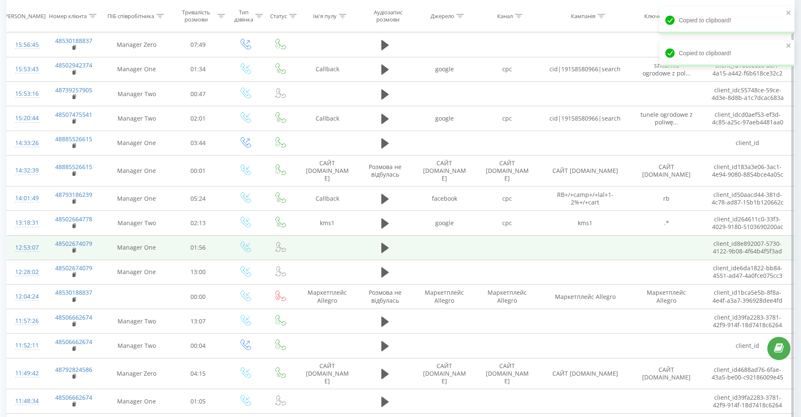
scroll to position [158, 0]
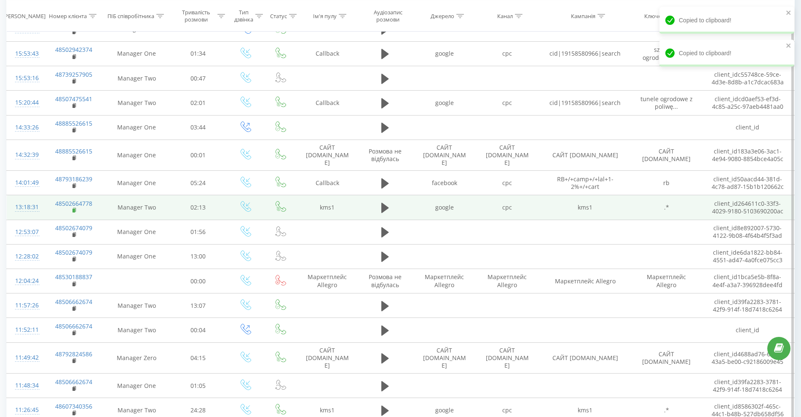
click at [74, 212] on rect at bounding box center [73, 211] width 3 height 4
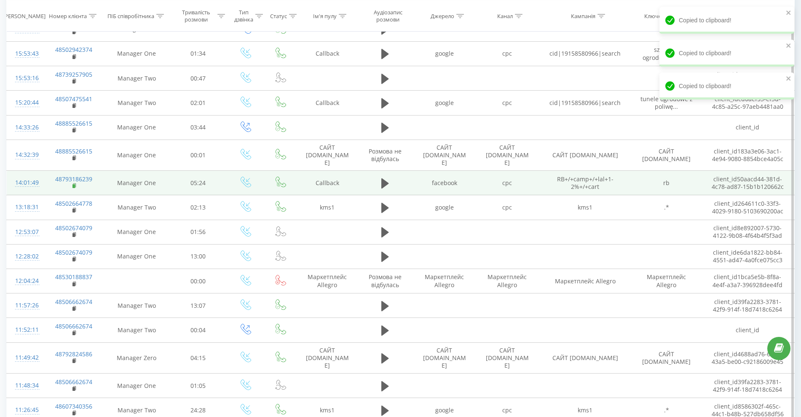
click at [75, 184] on rect at bounding box center [73, 186] width 3 height 4
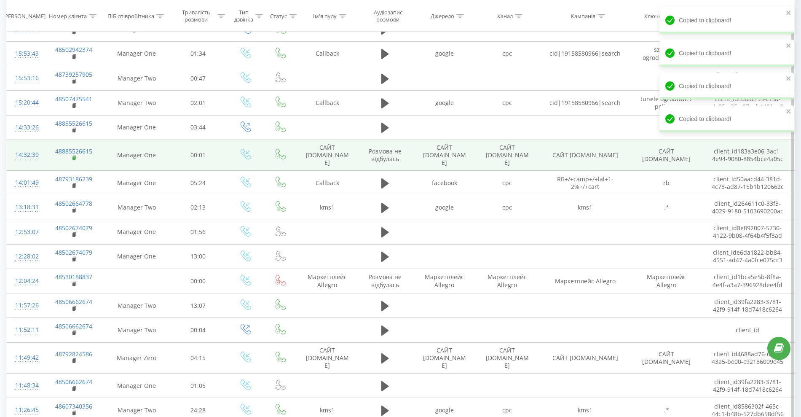
click at [72, 156] on icon at bounding box center [74, 158] width 5 height 6
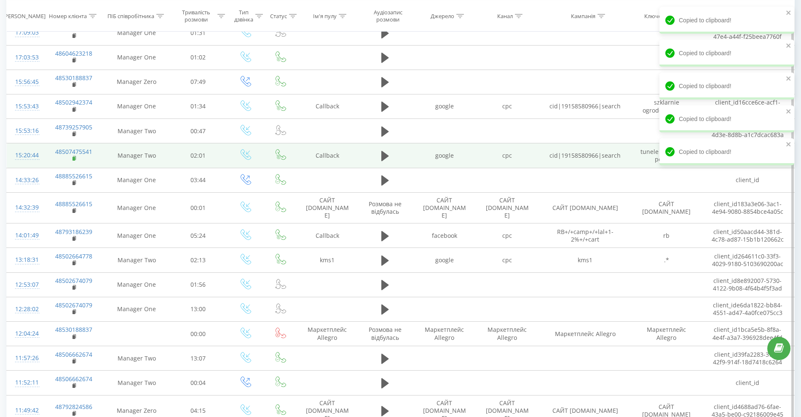
click at [73, 157] on rect at bounding box center [73, 159] width 3 height 4
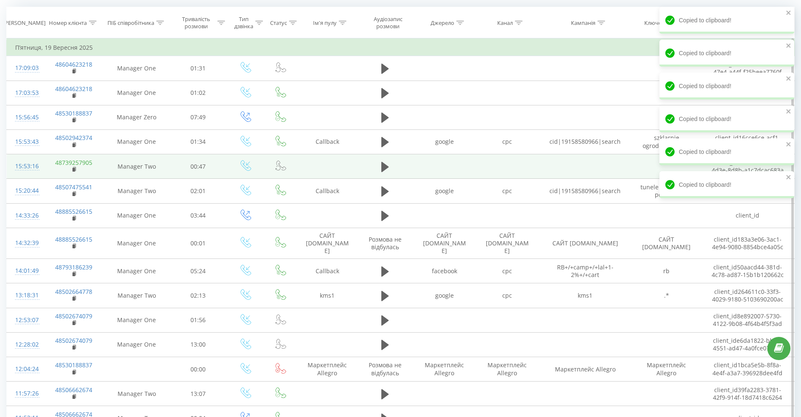
scroll to position [53, 0]
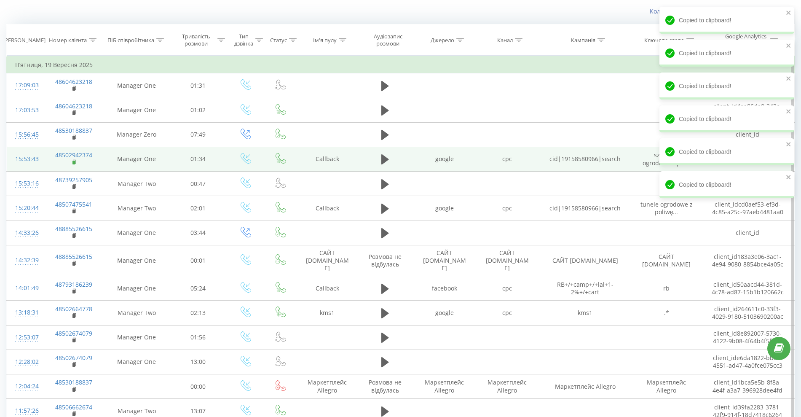
click at [72, 161] on icon at bounding box center [74, 162] width 5 height 6
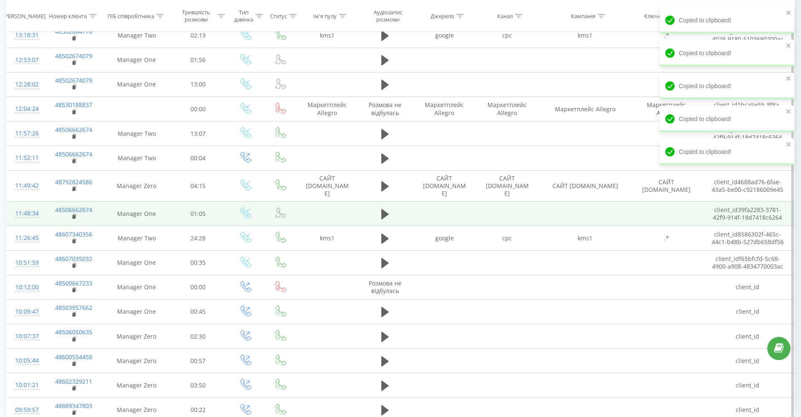
scroll to position [367, 0]
